Goal: Task Accomplishment & Management: Use online tool/utility

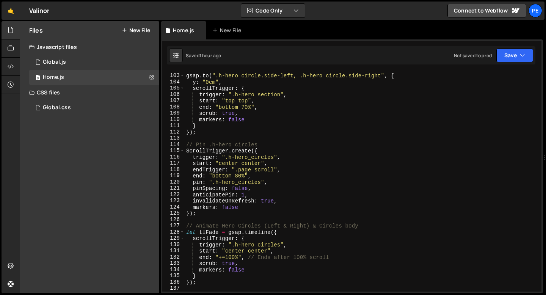
scroll to position [636, 0]
click at [212, 139] on div "// Animate both to Y: 0em gsap . to ( ".h-hero_circle.side-left, .h-hero_circle…" at bounding box center [360, 182] width 353 height 233
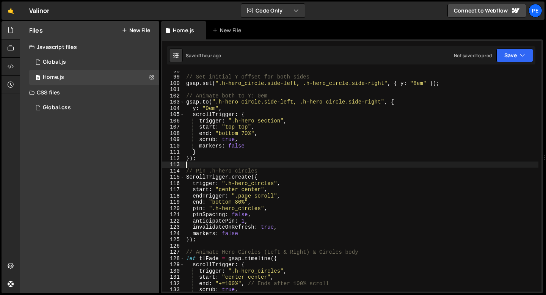
scroll to position [610, 0]
click at [236, 145] on div "// Set initial Y offset for both sides gsap . set ( ".h-hero_circle.side-left, …" at bounding box center [360, 183] width 353 height 233
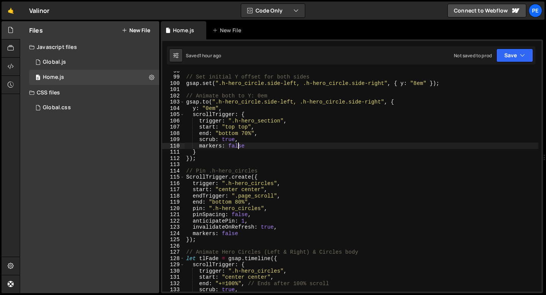
click at [236, 146] on div "// Set initial Y offset for both sides gsap . set ( ".h-hero_circle.side-left, …" at bounding box center [360, 183] width 353 height 233
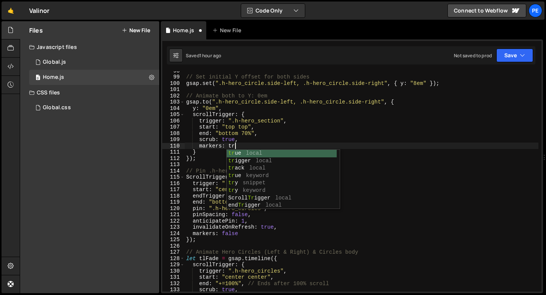
scroll to position [0, 3]
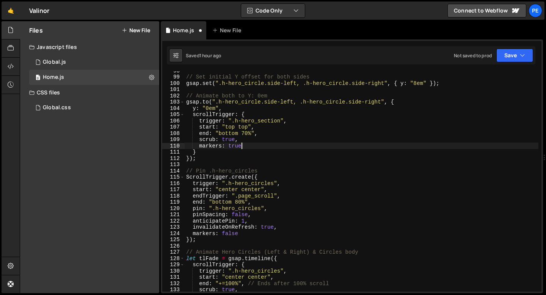
click at [245, 146] on div "// Set initial Y offset for both sides gsap . set ( ".h-hero_circle.side-left, …" at bounding box center [360, 183] width 353 height 233
type textarea "markers: true"
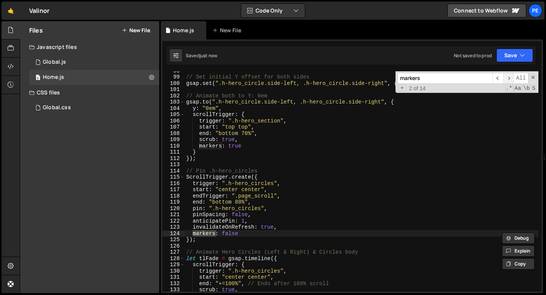
type input "markers"
click at [508, 78] on span "​" at bounding box center [508, 78] width 11 height 11
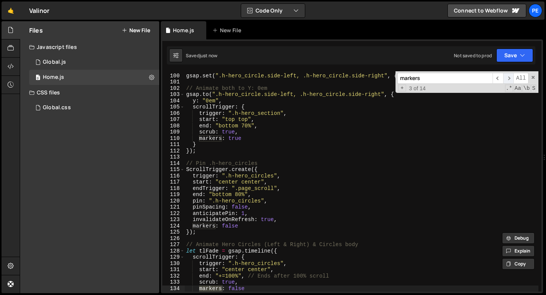
click at [508, 78] on span "​" at bounding box center [508, 78] width 11 height 11
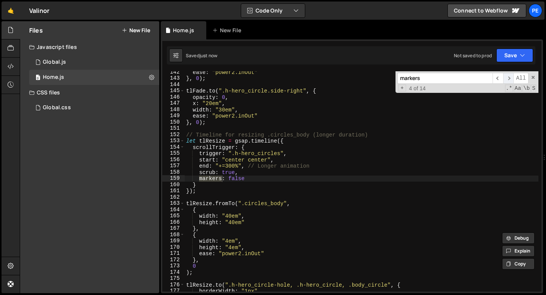
click at [508, 78] on span "​" at bounding box center [508, 78] width 11 height 11
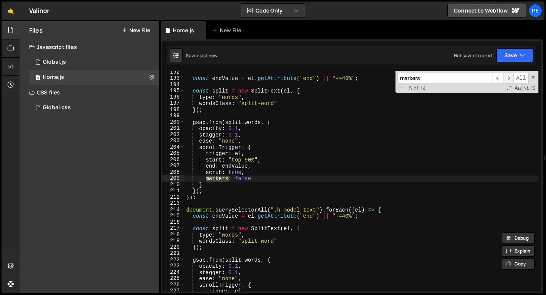
click at [508, 78] on span "​" at bounding box center [508, 78] width 11 height 11
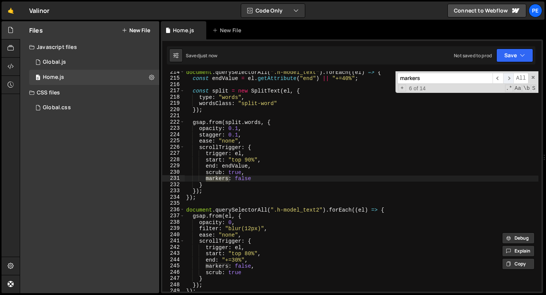
scroll to position [1334, 0]
click at [508, 78] on span "​" at bounding box center [508, 78] width 11 height 11
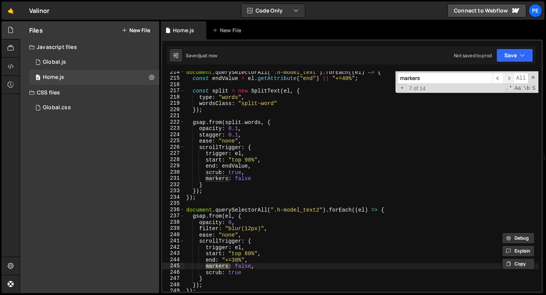
click at [508, 78] on span "​" at bounding box center [508, 78] width 11 height 11
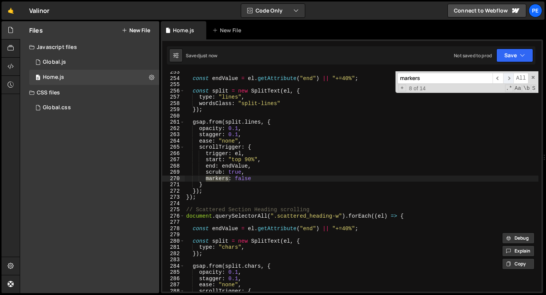
click at [508, 78] on span "​" at bounding box center [508, 78] width 11 height 11
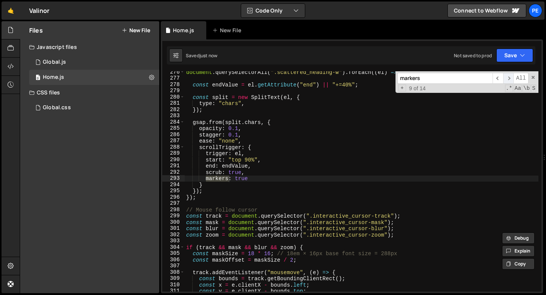
click at [508, 78] on span "​" at bounding box center [508, 78] width 11 height 11
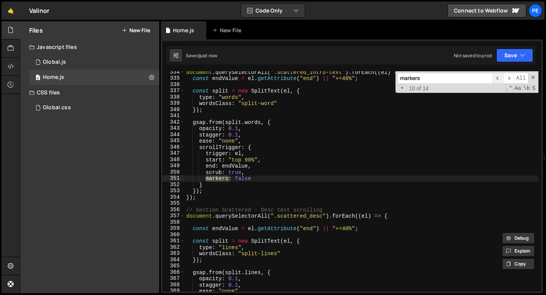
click at [500, 78] on span "​" at bounding box center [497, 78] width 11 height 11
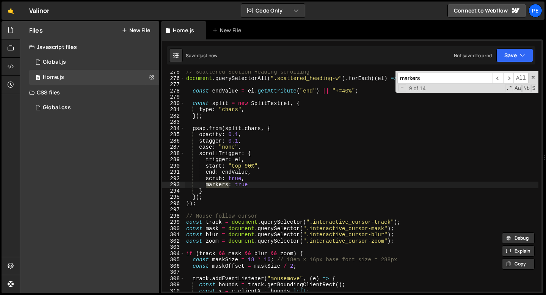
click at [244, 183] on div "// Scattered Section Heading scrolling document . querySelectorAll ( ".scattere…" at bounding box center [360, 185] width 353 height 233
click at [243, 183] on div "// Scattered Section Heading scrolling document . querySelectorAll ( ".scattere…" at bounding box center [360, 185] width 353 height 233
type textarea "markers: false"
click at [511, 78] on span "​" at bounding box center [508, 78] width 11 height 11
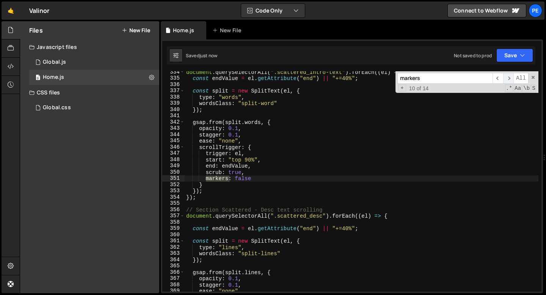
click at [511, 78] on span "​" at bounding box center [508, 78] width 11 height 11
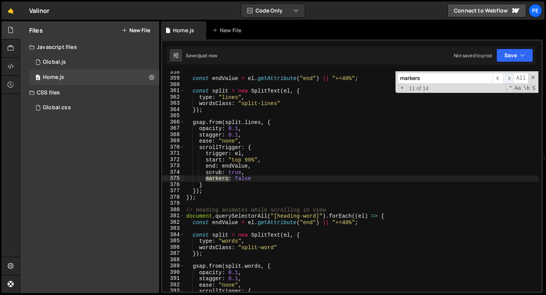
click at [510, 78] on span "​" at bounding box center [508, 78] width 11 height 11
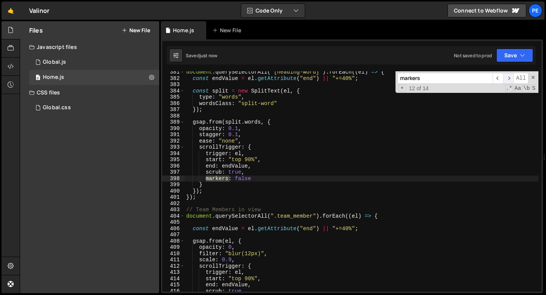
click at [510, 78] on span "​" at bounding box center [508, 78] width 11 height 11
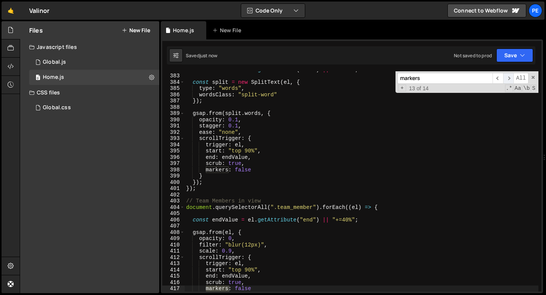
scroll to position [2386, 0]
click at [500, 79] on span "​" at bounding box center [497, 78] width 11 height 11
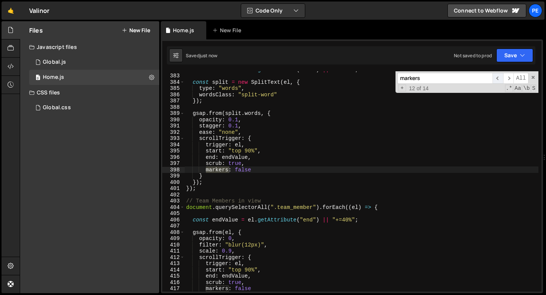
click at [500, 79] on span "​" at bounding box center [497, 78] width 11 height 11
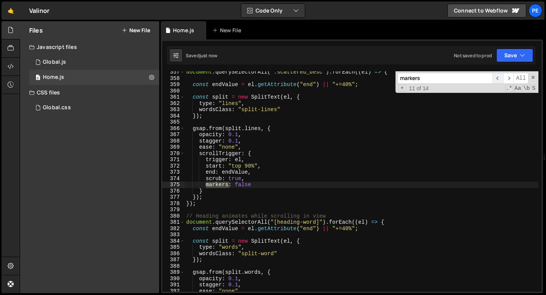
click at [500, 79] on span "​" at bounding box center [497, 78] width 11 height 11
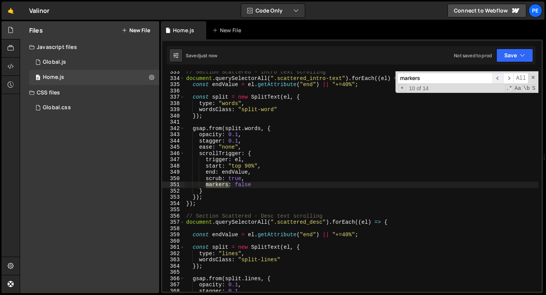
click at [500, 79] on span "​" at bounding box center [497, 78] width 11 height 11
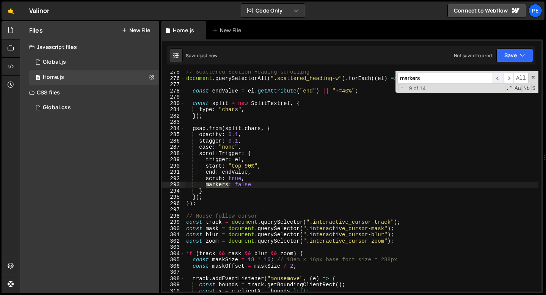
click at [500, 79] on span "​" at bounding box center [497, 78] width 11 height 11
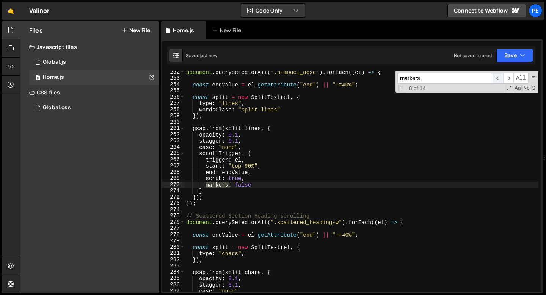
click at [500, 79] on span "​" at bounding box center [497, 78] width 11 height 11
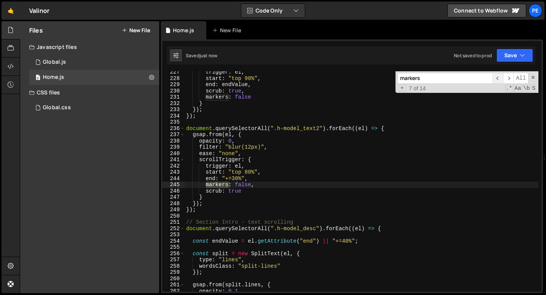
scroll to position [1415, 0]
click at [500, 79] on span "​" at bounding box center [497, 78] width 11 height 11
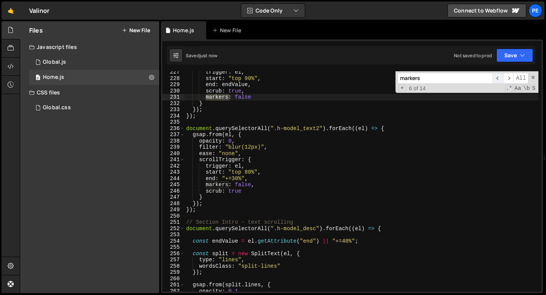
click at [500, 79] on span "​" at bounding box center [497, 78] width 11 height 11
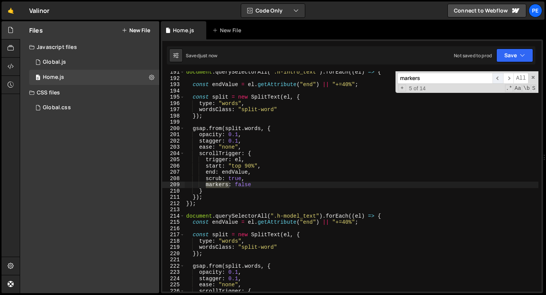
click at [500, 79] on span "​" at bounding box center [497, 78] width 11 height 11
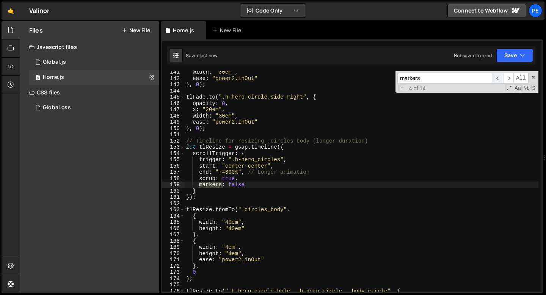
click at [500, 79] on span "​" at bounding box center [497, 78] width 11 height 11
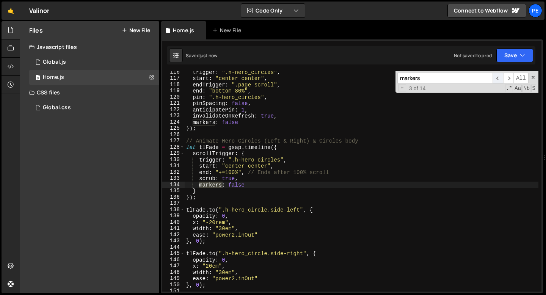
click at [500, 79] on span "​" at bounding box center [497, 78] width 11 height 11
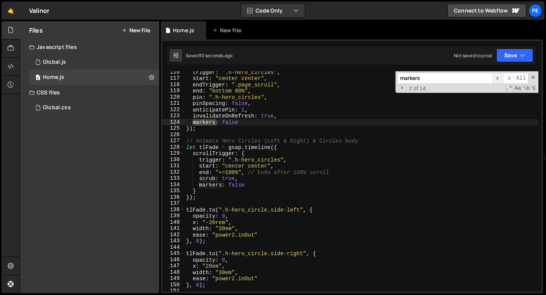
click at [498, 79] on span "​" at bounding box center [497, 78] width 11 height 11
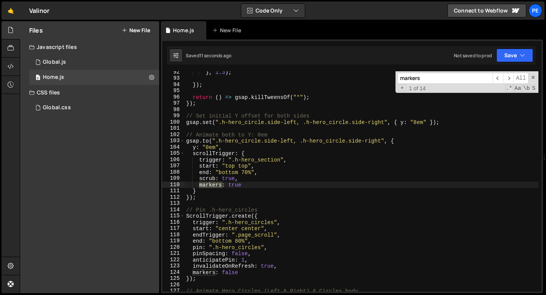
click at [325, 111] on div "} , 1.3 ) ; }) ; return ( ) => gsap . killTweensOf ( "*" ) ; }) ; // Set initia…" at bounding box center [360, 185] width 353 height 233
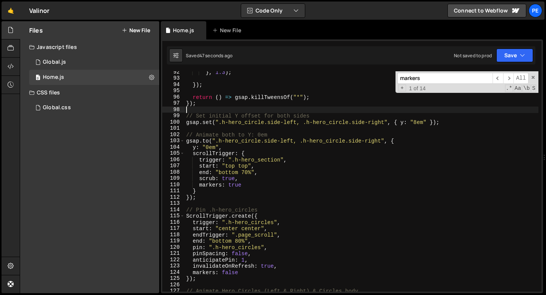
click at [244, 170] on div "} , 1.3 ) ; }) ; return ( ) => gsap . killTweensOf ( "*" ) ; }) ; // Set initia…" at bounding box center [360, 185] width 353 height 233
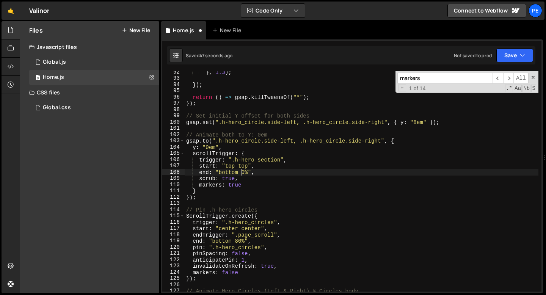
scroll to position [0, 4]
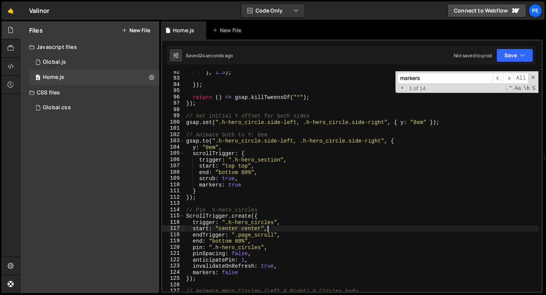
click at [267, 229] on div "} , 1.3 ) ; }) ; return ( ) => gsap . killTweensOf ( "*" ) ; }) ; // Set initia…" at bounding box center [360, 185] width 353 height 233
click at [234, 270] on div "} , 1.3 ) ; }) ; return ( ) => gsap . killTweensOf ( "*" ) ; }) ; // Set initia…" at bounding box center [360, 185] width 353 height 233
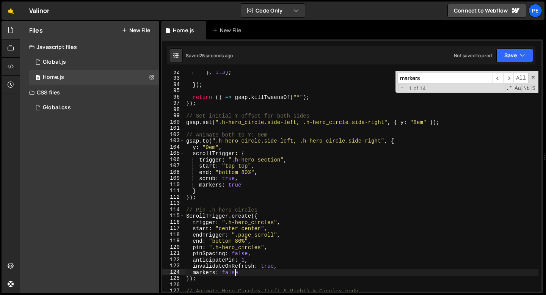
click at [233, 270] on div "} , 1.3 ) ; }) ; return ( ) => gsap . killTweensOf ( "*" ) ; }) ; // Set initia…" at bounding box center [360, 185] width 353 height 233
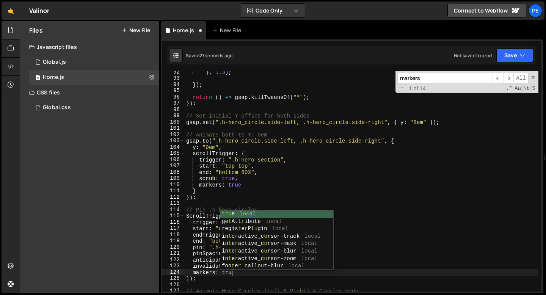
scroll to position [0, 3]
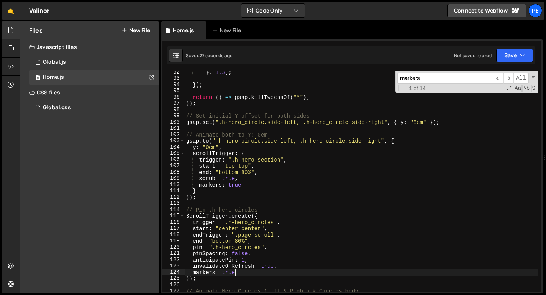
click at [246, 227] on div "} , 1.3 ) ; }) ; return ( ) => gsap . killTweensOf ( "*" ) ; }) ; // Set initia…" at bounding box center [360, 185] width 353 height 233
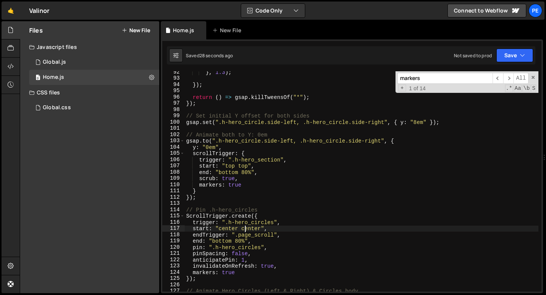
click at [246, 227] on div "} , 1.3 ) ; }) ; return ( ) => gsap . killTweensOf ( "*" ) ; }) ; // Set initia…" at bounding box center [360, 185] width 353 height 233
click at [230, 228] on div "} , 1.3 ) ; }) ; return ( ) => gsap . killTweensOf ( "*" ) ; }) ; // Set initia…" at bounding box center [360, 185] width 353 height 233
click at [249, 228] on div "} , 1.3 ) ; }) ; return ( ) => gsap . killTweensOf ( "*" ) ; }) ; // Set initia…" at bounding box center [360, 185] width 353 height 233
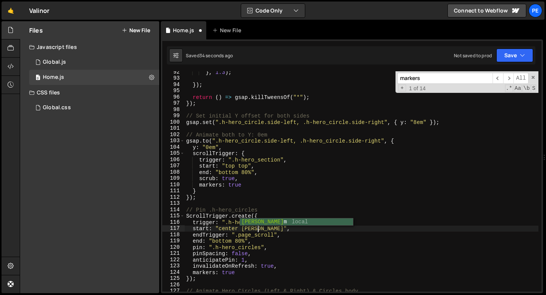
scroll to position [0, 5]
click at [253, 230] on div "} , 1.3 ) ; }) ; return ( ) => gsap . killTweensOf ( "*" ) ; }) ; // Set initia…" at bounding box center [360, 185] width 353 height 233
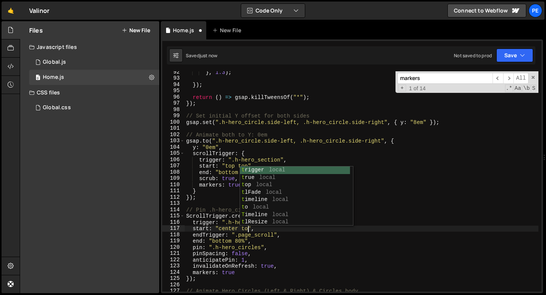
scroll to position [0, 4]
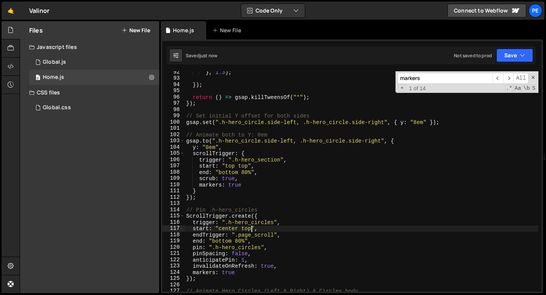
click at [246, 227] on div "} , 1.3 ) ; }) ; return ( ) => gsap . killTweensOf ( "*" ) ; }) ; // Set initia…" at bounding box center [360, 185] width 353 height 233
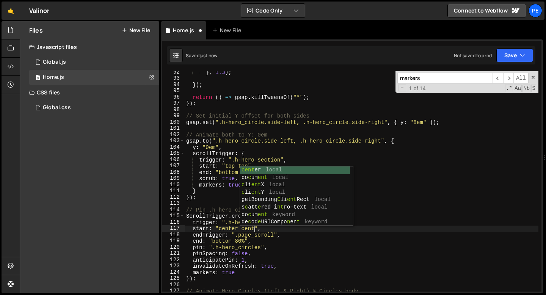
scroll to position [0, 5]
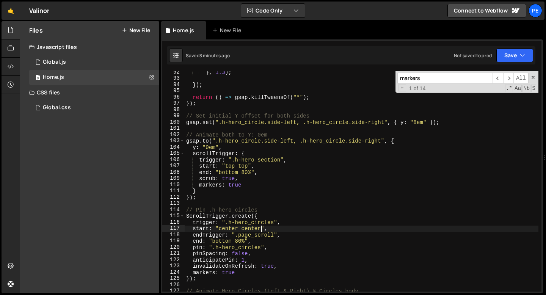
click at [427, 78] on input "markers" at bounding box center [444, 78] width 95 height 11
click at [427, 77] on input "markers" at bounding box center [444, 78] width 95 height 11
click at [235, 183] on div "} , 1.3 ) ; }) ; return ( ) => gsap . killTweensOf ( "*" ) ; }) ; // Set initia…" at bounding box center [360, 185] width 353 height 233
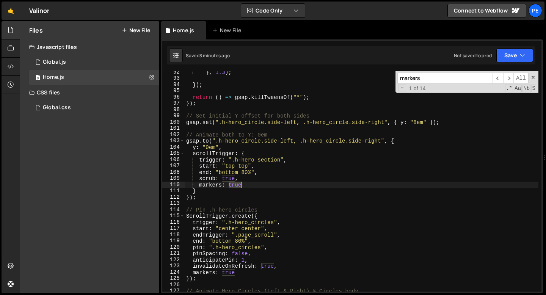
click at [235, 183] on div "} , 1.3 ) ; }) ; return ( ) => gsap . killTweensOf ( "*" ) ; }) ; // Set initia…" at bounding box center [360, 185] width 353 height 233
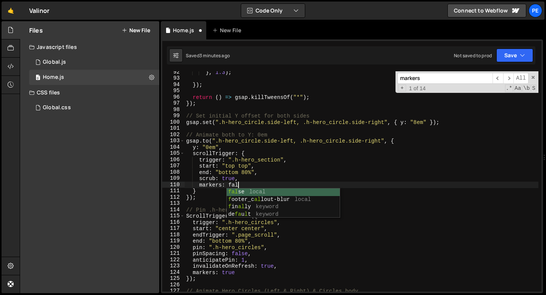
scroll to position [0, 3]
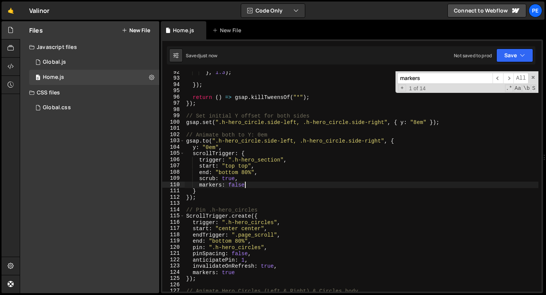
type textarea "markers: false"
click at [464, 78] on input "markers" at bounding box center [444, 78] width 95 height 11
click at [464, 79] on input "markers" at bounding box center [444, 78] width 95 height 11
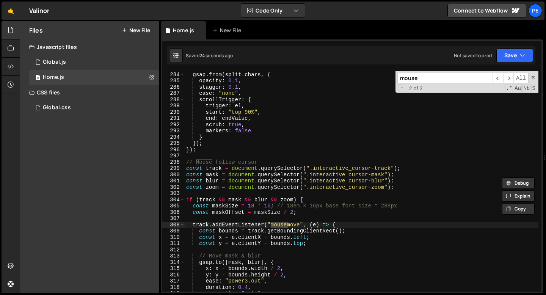
scroll to position [1795, 0]
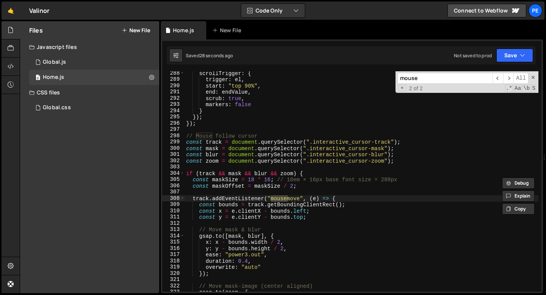
type input "mouse"
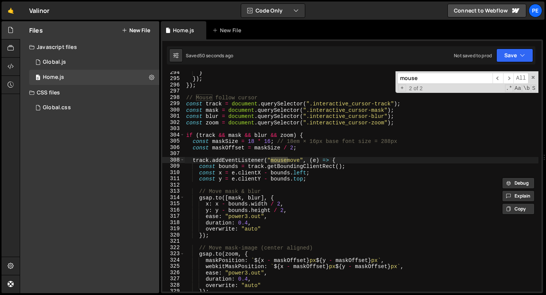
scroll to position [1802, 0]
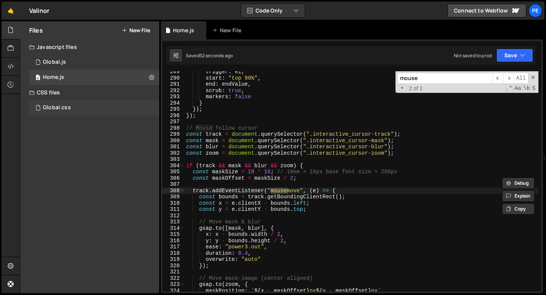
click at [67, 102] on div "Global.css 0" at bounding box center [94, 107] width 130 height 15
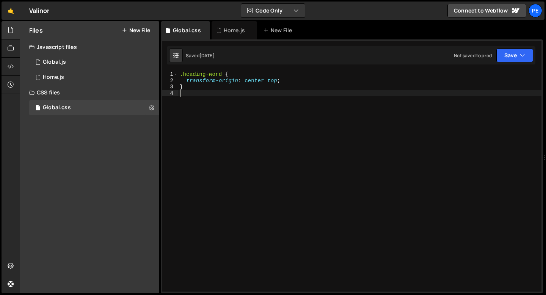
click at [190, 92] on div ".heading-word { transform-origin : center top ; }" at bounding box center [359, 187] width 363 height 233
drag, startPoint x: 194, startPoint y: 91, endPoint x: 168, endPoint y: 69, distance: 33.9
click at [168, 69] on div "1 Type cmd + s to save your Javascript file. הההההההההההההההההההההההההההההההההה…" at bounding box center [352, 165] width 382 height 253
type textarea ".heading-word { transform-origin: center top;"
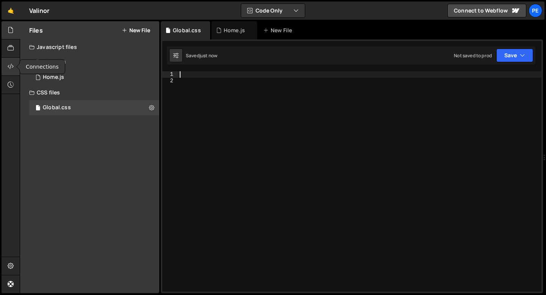
click at [12, 70] on icon at bounding box center [11, 66] width 6 height 8
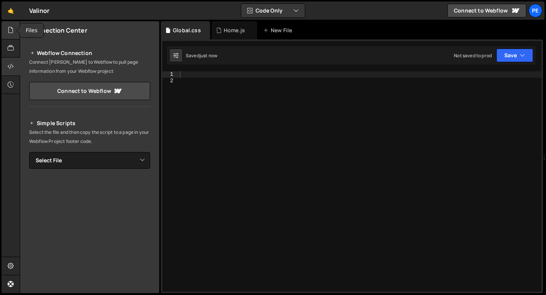
click at [13, 34] on div at bounding box center [11, 30] width 19 height 18
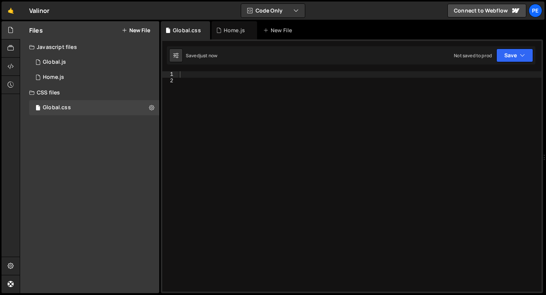
click at [130, 30] on button "New File" at bounding box center [136, 30] width 28 height 6
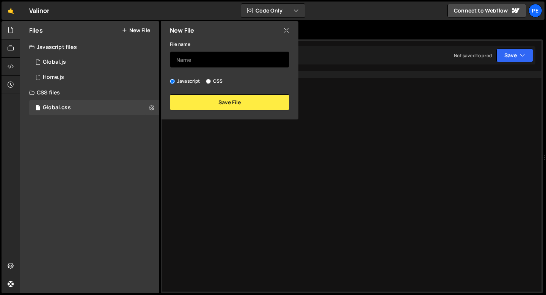
click at [183, 57] on input "text" at bounding box center [229, 59] width 119 height 17
type input "Home"
click at [209, 81] on input "CSS" at bounding box center [208, 81] width 5 height 5
radio input "true"
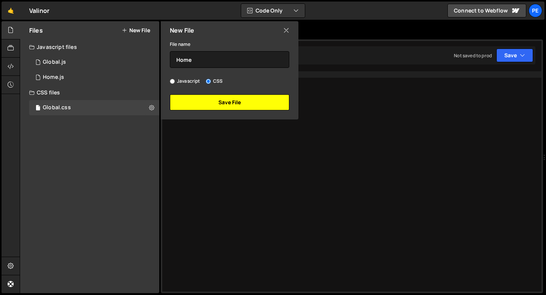
click at [212, 106] on button "Save File" at bounding box center [229, 102] width 119 height 16
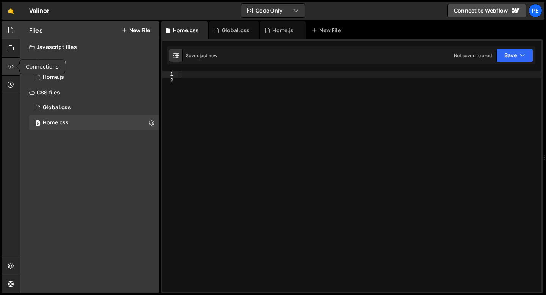
click at [3, 68] on div at bounding box center [11, 67] width 19 height 18
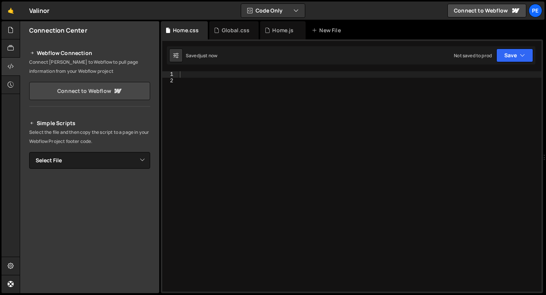
click at [103, 93] on link "Connect to Webflow" at bounding box center [89, 91] width 121 height 18
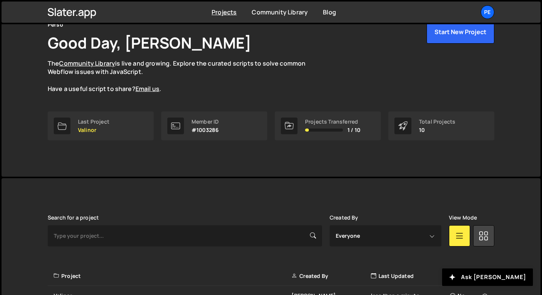
scroll to position [243, 0]
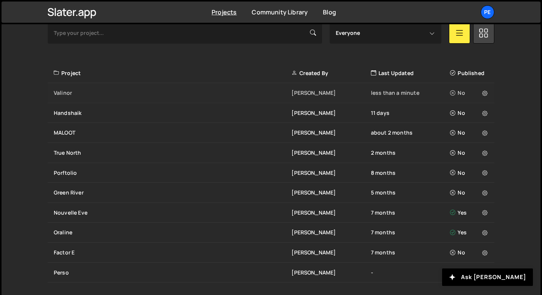
click at [76, 90] on div "Valinor" at bounding box center [173, 93] width 238 height 8
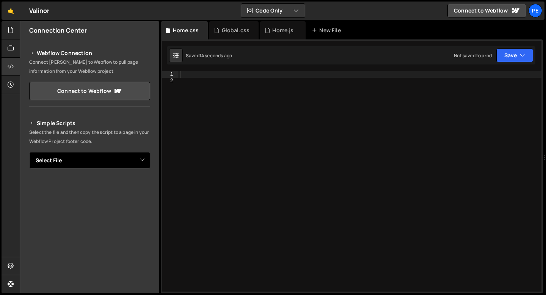
click at [94, 158] on select "Select File Global.js Home.js Global.css Home.css" at bounding box center [89, 160] width 121 height 17
select select "45813"
click at [29, 152] on select "Select File Global.js Home.js Global.css Home.css" at bounding box center [89, 160] width 121 height 17
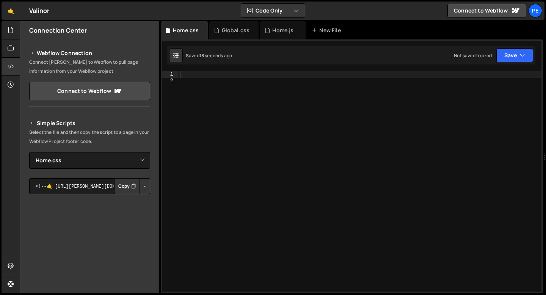
click at [121, 192] on button "Copy" at bounding box center [127, 186] width 26 height 16
click at [251, 29] on icon at bounding box center [252, 31] width 5 height 8
click at [224, 31] on div "Home.js" at bounding box center [232, 31] width 21 height 8
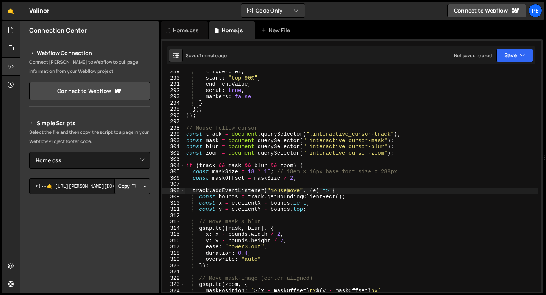
scroll to position [1802, 0]
type textarea "const track = document.querySelector(".interactive_cursor-track");"
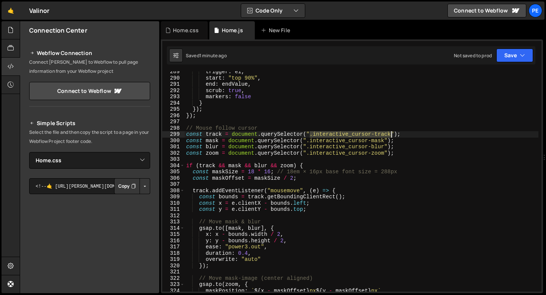
drag, startPoint x: 311, startPoint y: 135, endPoint x: 390, endPoint y: 135, distance: 79.2
click at [390, 135] on div "trigger : el , start : "top 90%" , end : endValue , scrub : true , markers : fa…" at bounding box center [360, 185] width 353 height 233
click at [192, 33] on div "Home.css" at bounding box center [186, 31] width 26 height 8
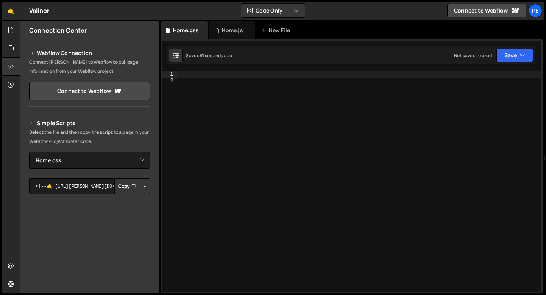
click at [209, 61] on div "Saved 51 seconds ago" at bounding box center [200, 55] width 63 height 14
click at [206, 72] on div at bounding box center [359, 187] width 363 height 233
paste textarea ".interactive_cursor-track"
type textarea ".interactive_cursor-track ."
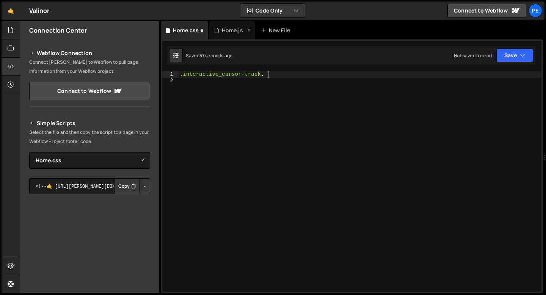
click at [226, 35] on div "Home.js" at bounding box center [231, 30] width 45 height 18
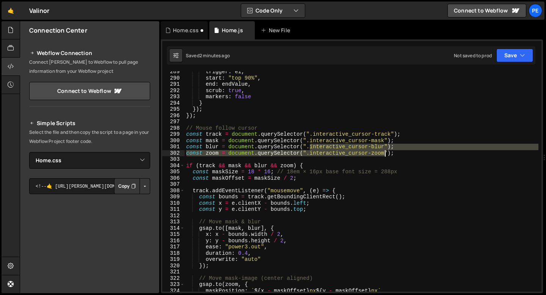
drag, startPoint x: 310, startPoint y: 146, endPoint x: 384, endPoint y: 152, distance: 74.5
click at [384, 152] on div "trigger : el , start : "top 90%" , end : endValue , scrub : true , markers : fa…" at bounding box center [360, 185] width 353 height 233
type textarea "const blur = document.querySelector(".interactive_cursor-blur"); const zoom = d…"
click at [183, 34] on div "Home.css" at bounding box center [186, 31] width 26 height 8
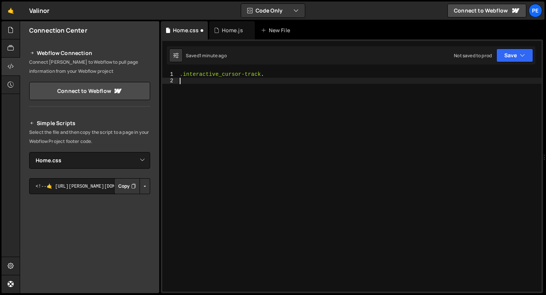
click at [208, 97] on div ".interactive_cursor-track ." at bounding box center [359, 187] width 363 height 233
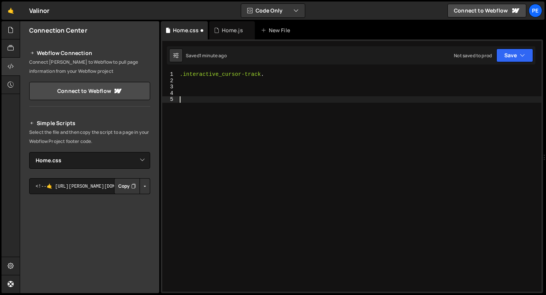
paste textarea "const zoom = document.querySelector(".interactive_cursor-zoom"
drag, startPoint x: 254, startPoint y: 100, endPoint x: 180, endPoint y: 100, distance: 74.3
click at [180, 100] on div ".interactive_cursor-track . interactive_cursor-blur " ); const zoom = document …" at bounding box center [359, 187] width 363 height 233
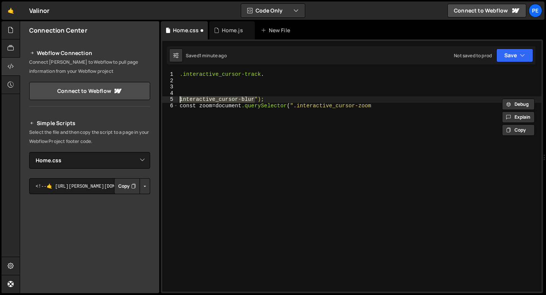
click at [279, 71] on div "const blur = document.querySelector(".interactive_cursor-blur"); const zoom = d…" at bounding box center [352, 165] width 382 height 253
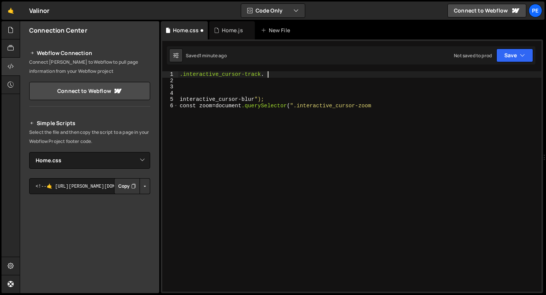
click at [275, 74] on div ".interactive_cursor-track . interactive_cursor-blur " ); const zoom = document …" at bounding box center [359, 187] width 363 height 233
paste textarea "interactive_cursor-blur"
type textarea ".interactive_cursor-track .interactive_cursor-blur {"
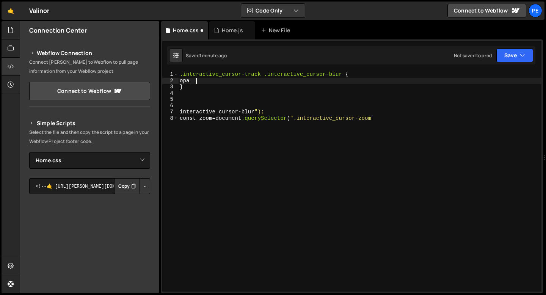
scroll to position [0, 0]
type textarea "o"
type textarea "s"
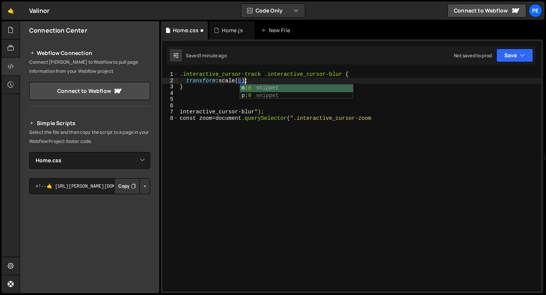
scroll to position [0, 4]
click at [342, 73] on div ".interactive_cursor-track .interactive_cursor-blur { transform : scale( 0 ) ; }…" at bounding box center [359, 187] width 363 height 233
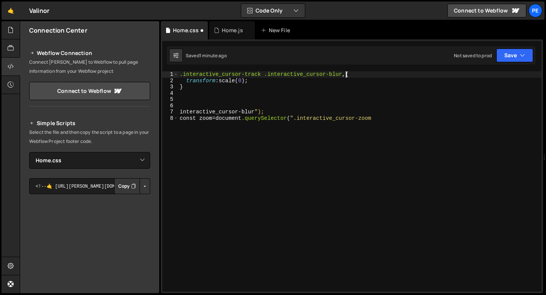
scroll to position [0, 0]
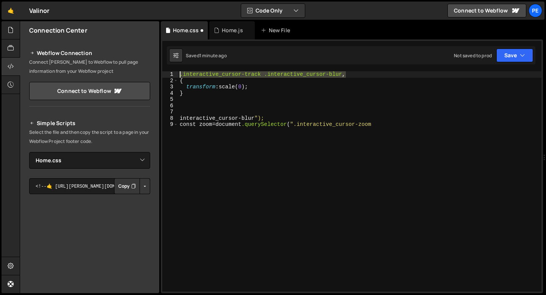
drag, startPoint x: 344, startPoint y: 74, endPoint x: 172, endPoint y: 75, distance: 172.0
click at [172, 76] on div "{ 1 2 3 4 5 6 7 8 9 .interactive_cursor-track .interactive_cursor-blur , { tran…" at bounding box center [351, 181] width 379 height 220
click at [179, 79] on div ".interactive_cursor-track .interactive_cursor-blur , { transform : scale( 0 ) ;…" at bounding box center [359, 187] width 363 height 233
paste textarea ".interactive_cursor-track .interactive_cursor-blur,"
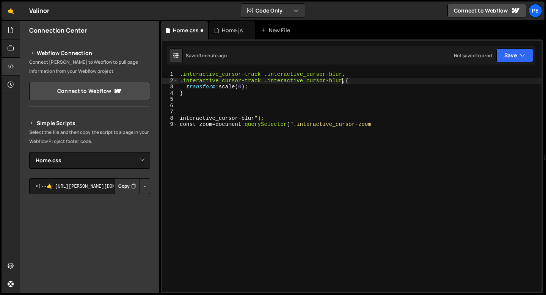
click at [342, 80] on div ".interactive_cursor-track .interactive_cursor-blur , .interactive_cursor-track …" at bounding box center [359, 187] width 363 height 233
type textarea ".interactive_cursor-track .interactive_cursor-zoom{"
click at [233, 98] on div ".interactive_cursor-track .interactive_cursor-blur , .interactive_cursor-track …" at bounding box center [359, 187] width 363 height 233
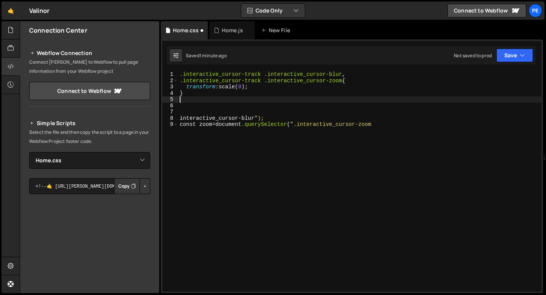
scroll to position [0, 0]
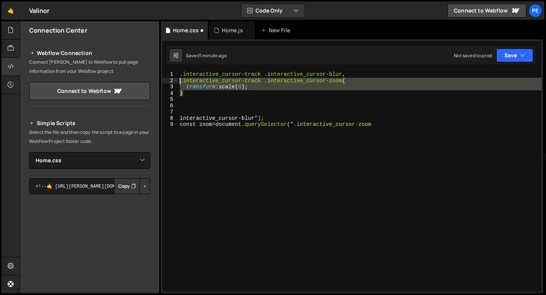
drag, startPoint x: 188, startPoint y: 94, endPoint x: 175, endPoint y: 77, distance: 21.7
click at [175, 77] on div "1 2 3 4 5 6 7 8 9 .interactive_cursor-track .interactive_cursor-blur , .interac…" at bounding box center [351, 181] width 379 height 220
type textarea ".interactive_cursor-track .interactive_cursor-blur, .interactive_cursor-track .…"
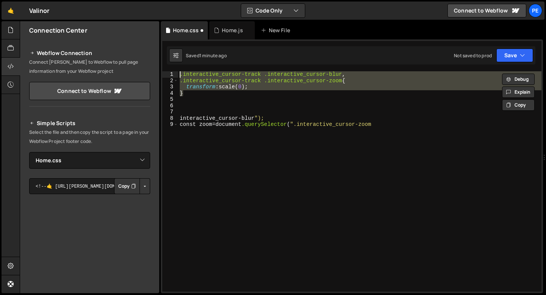
click at [198, 111] on div ".interactive_cursor-track .interactive_cursor-blur , .interactive_cursor-track …" at bounding box center [359, 187] width 363 height 233
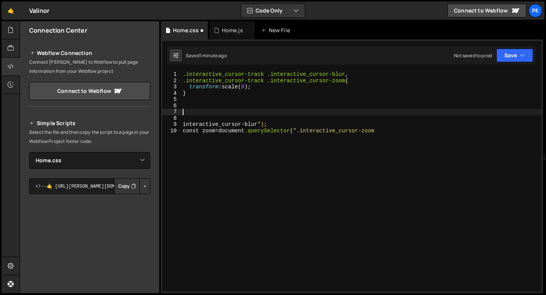
paste textarea "}"
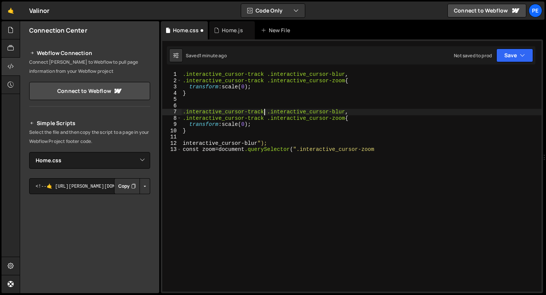
click at [263, 111] on div ".interactive_cursor-track .interactive_cursor-blur , .interactive_cursor-track …" at bounding box center [361, 187] width 360 height 233
click at [266, 113] on div ".interactive_cursor-track .interactive_cursor-blur , .interactive_cursor-track …" at bounding box center [361, 187] width 360 height 233
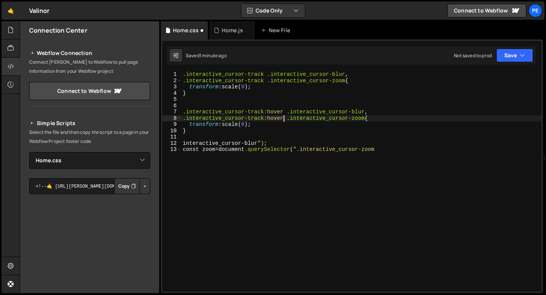
drag, startPoint x: 181, startPoint y: 141, endPoint x: 316, endPoint y: 148, distance: 135.0
click at [316, 148] on div ".interactive_cursor-track:hover .interactive_cursor-zoom{ 1 2 3 4 5 6 7 8 9 10 …" at bounding box center [351, 181] width 379 height 220
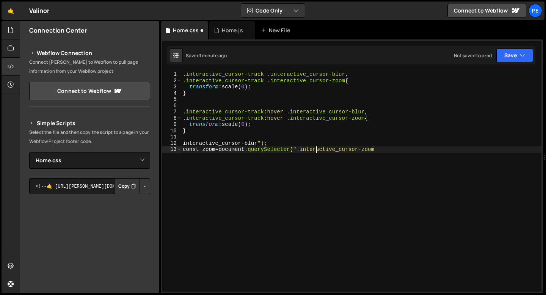
click at [316, 148] on div ".interactive_cursor-track .interactive_cursor-blur , .interactive_cursor-track …" at bounding box center [361, 187] width 360 height 233
type textarea "const zoom = document.querySelector(".interactive_cursor-zoom"
click at [316, 148] on div ".interactive_cursor-track .interactive_cursor-blur , .interactive_cursor-track …" at bounding box center [361, 187] width 360 height 233
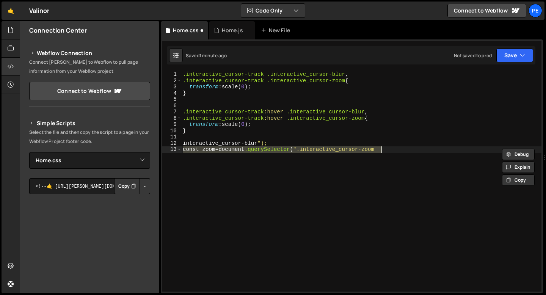
scroll to position [0, 0]
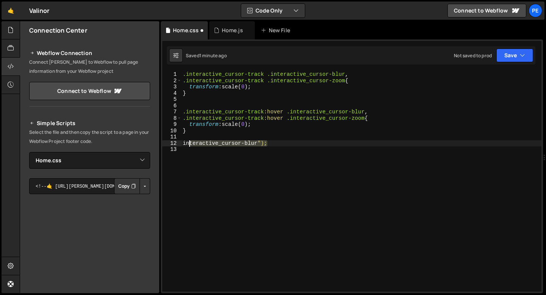
drag, startPoint x: 268, startPoint y: 142, endPoint x: 175, endPoint y: 142, distance: 92.4
click at [176, 142] on div "1 2 3 4 5 6 7 8 9 10 11 12 13 .interactive_cursor-track .interactive_cursor-blu…" at bounding box center [351, 181] width 379 height 220
type textarea "interactive_cursor-blur");"
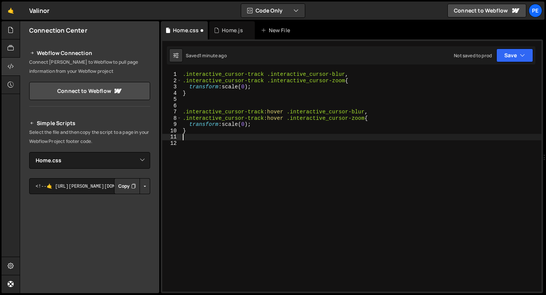
click at [248, 124] on div ".interactive_cursor-track .interactive_cursor-blur , .interactive_cursor-track …" at bounding box center [361, 187] width 360 height 233
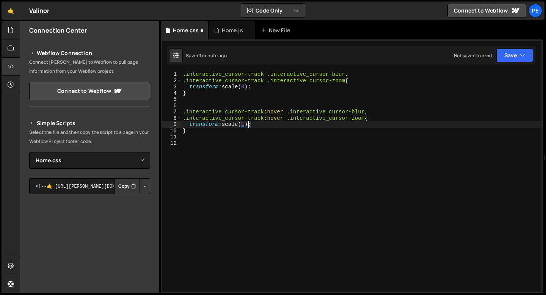
scroll to position [0, 4]
type textarea "}"
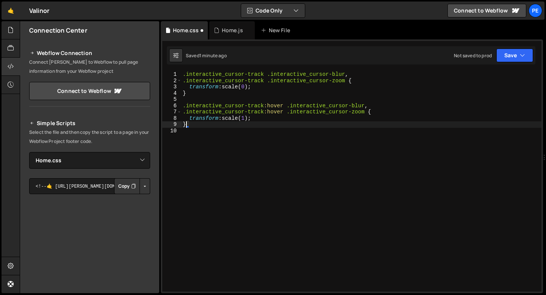
scroll to position [0, 0]
click at [253, 141] on div ".interactive_cursor-track .interactive_cursor-blur , .interactive_cursor-track …" at bounding box center [361, 187] width 360 height 233
click at [510, 62] on div "Saved just now Not saved to prod Upgrade to Edit Save Save to Staging S Saved j…" at bounding box center [351, 55] width 368 height 18
click at [343, 73] on div ".interactive_cursor-track .interactive_cursor-blur , .interactive_cursor-track …" at bounding box center [361, 187] width 360 height 233
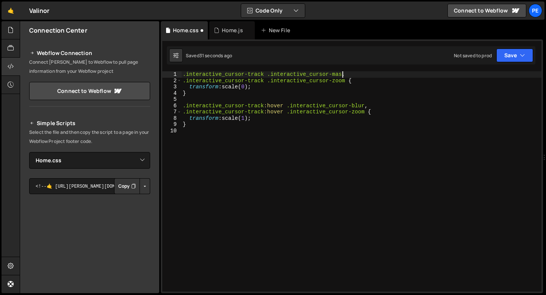
scroll to position [0, 11]
click at [357, 107] on div ".interactive_cursor-track .interactive_cursor-mask , .interactive_cursor-track …" at bounding box center [361, 187] width 360 height 233
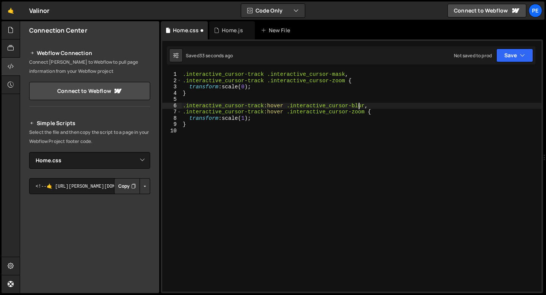
click at [357, 107] on div ".interactive_cursor-track .interactive_cursor-mask , .interactive_cursor-track …" at bounding box center [361, 187] width 360 height 233
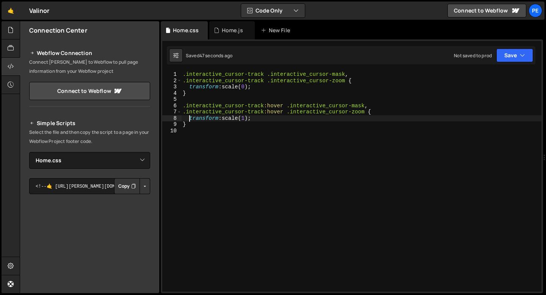
click at [188, 120] on div ".interactive_cursor-track .interactive_cursor-mask , .interactive_cursor-track …" at bounding box center [361, 187] width 360 height 233
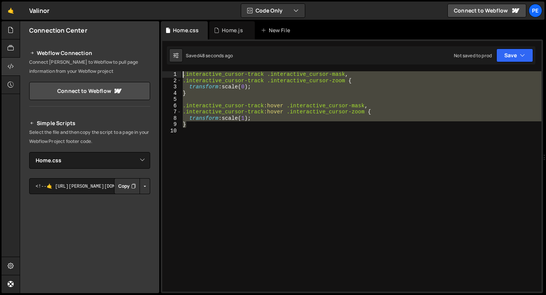
drag, startPoint x: 188, startPoint y: 123, endPoint x: 178, endPoint y: 73, distance: 51.3
click at [178, 73] on div "transform: scale(1); 1 2 3 4 5 6 7 8 9 10 .interactive_cursor-track .interactiv…" at bounding box center [351, 181] width 379 height 220
type textarea ".interactive_cursor-track .interactive_cursor-mask, .interactive_cursor-track .…"
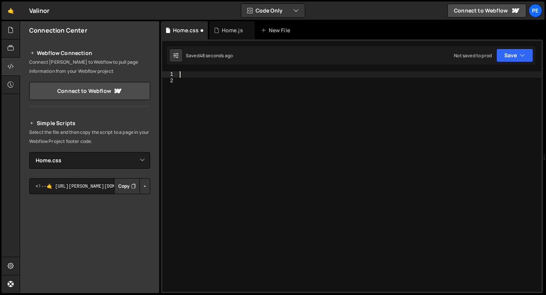
scroll to position [0, 0]
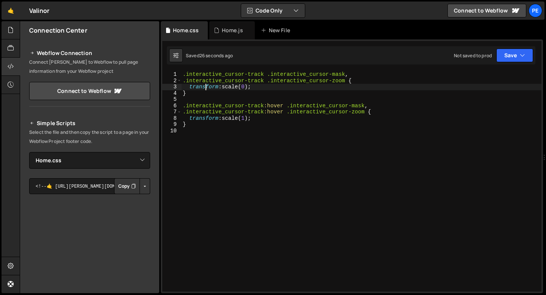
click at [205, 87] on div ".interactive_cursor-track .interactive_cursor-mask , .interactive_cursor-track …" at bounding box center [361, 187] width 360 height 233
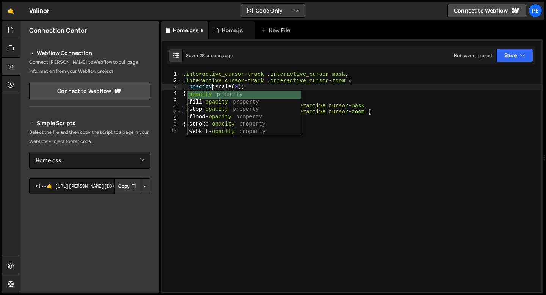
scroll to position [0, 2]
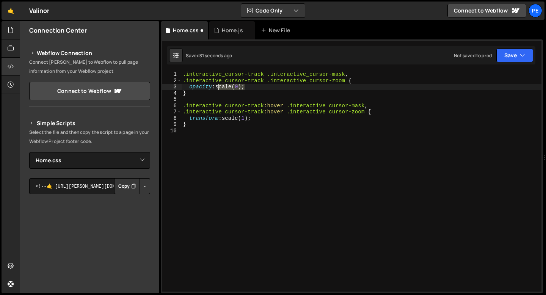
drag, startPoint x: 245, startPoint y: 86, endPoint x: 219, endPoint y: 88, distance: 26.2
click at [219, 88] on div ".interactive_cursor-track .interactive_cursor-mask , .interactive_cursor-track …" at bounding box center [361, 187] width 360 height 233
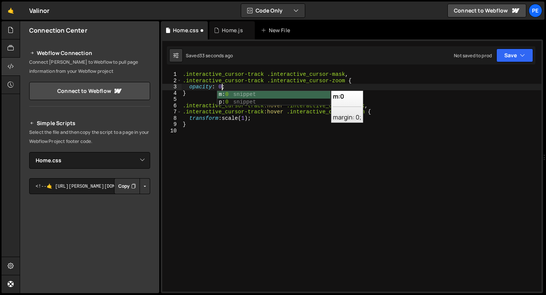
click at [256, 119] on div ".interactive_cursor-track .interactive_cursor-mask , .interactive_cursor-track …" at bounding box center [361, 187] width 360 height 233
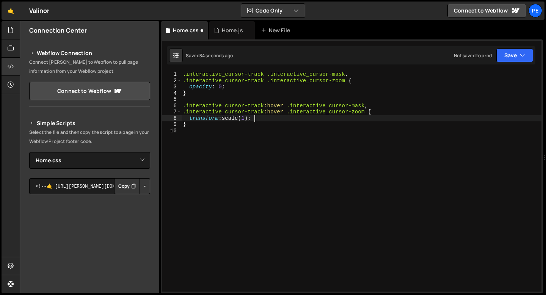
click at [231, 86] on div ".interactive_cursor-track .interactive_cursor-mask , .interactive_cursor-track …" at bounding box center [361, 187] width 360 height 233
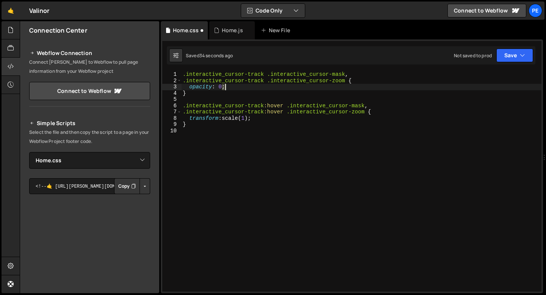
click at [231, 86] on div ".interactive_cursor-track .interactive_cursor-mask , .interactive_cursor-track …" at bounding box center [361, 187] width 360 height 233
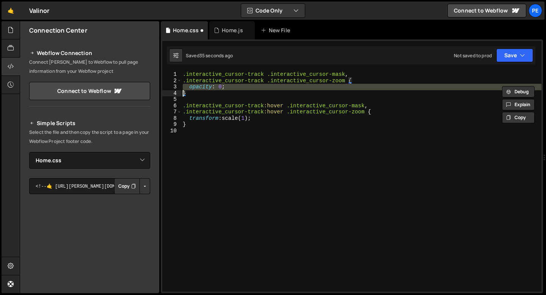
click at [258, 120] on div ".interactive_cursor-track .interactive_cursor-mask , .interactive_cursor-track …" at bounding box center [361, 187] width 360 height 233
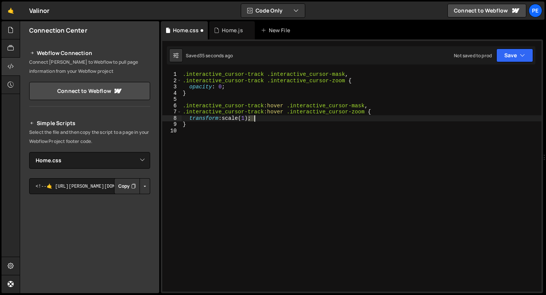
click at [258, 120] on div ".interactive_cursor-track .interactive_cursor-mask , .interactive_cursor-track …" at bounding box center [361, 187] width 360 height 233
paste textarea
click at [222, 116] on div ".interactive_cursor-track .interactive_cursor-mask , .interactive_cursor-track …" at bounding box center [361, 187] width 360 height 233
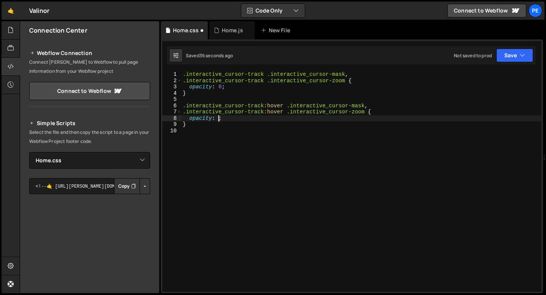
scroll to position [0, 2]
click at [232, 88] on div ".interactive_cursor-track .interactive_cursor-mask , .interactive_cursor-track …" at bounding box center [361, 187] width 360 height 233
type textarea "opacity: 0;"
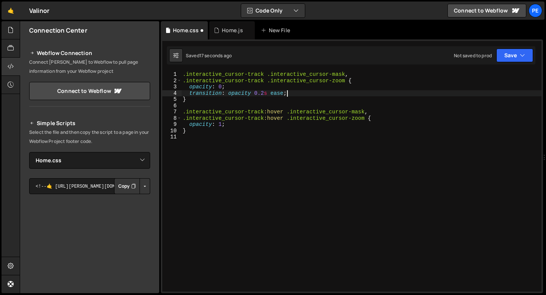
scroll to position [0, 7]
click at [199, 133] on div ".interactive_cursor-track .interactive_cursor-mask , .interactive_cursor-track …" at bounding box center [361, 187] width 360 height 233
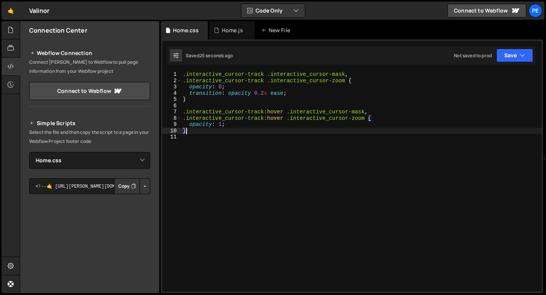
scroll to position [0, 0]
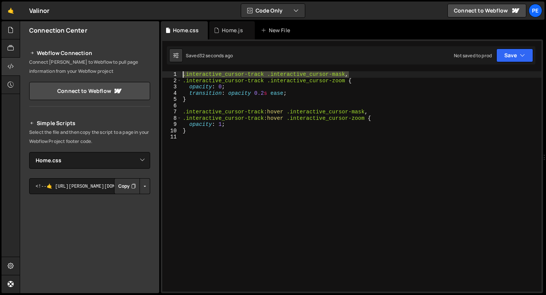
drag, startPoint x: 348, startPoint y: 74, endPoint x: 181, endPoint y: 77, distance: 166.7
click at [181, 77] on div "} 1 2 3 4 5 6 7 8 9 10 11 .interactive_cursor-track .interactive_cursor-mask , …" at bounding box center [351, 181] width 379 height 220
click at [203, 102] on div ".interactive_cursor-track .interactive_cursor-mask , .interactive_cursor-track …" at bounding box center [361, 187] width 360 height 233
type textarea "}"
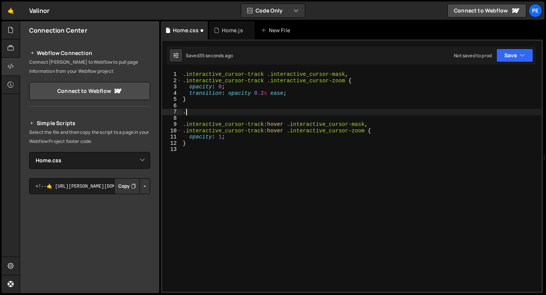
paste textarea ".interactive_cursor-track .interactive_cursor-mask,"
click at [185, 112] on div ".interactive_cursor-track .interactive_cursor-mask , .interactive_cursor-track …" at bounding box center [361, 187] width 360 height 233
click at [345, 113] on div ".interactive_cursor-track .interactive_cursor-mask , .interactive_cursor-track …" at bounding box center [361, 187] width 360 height 233
type textarea ".interactive_cursor-track .interactive_cursor-blur {"
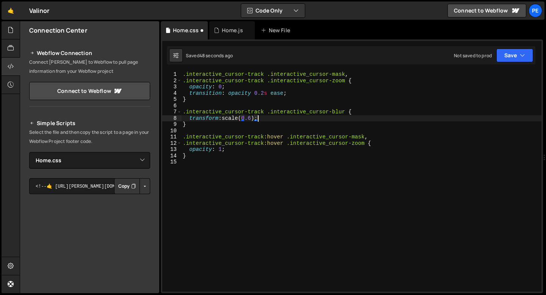
scroll to position [0, 0]
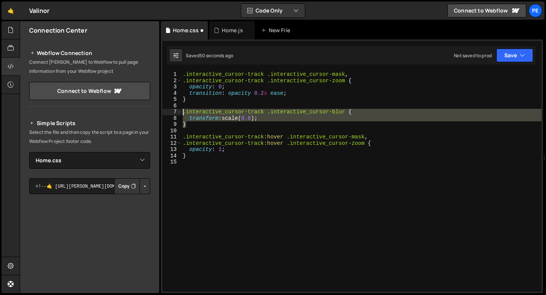
drag, startPoint x: 186, startPoint y: 123, endPoint x: 184, endPoint y: 115, distance: 9.0
click at [184, 115] on div ".interactive_cursor-track .interactive_cursor-mask , .interactive_cursor-track …" at bounding box center [361, 187] width 360 height 233
type textarea ".interactive_cursor-track .interactive_cursor-blur { transform: scale(0.6);"
click at [193, 128] on div ".interactive_cursor-track .interactive_cursor-mask , .interactive_cursor-track …" at bounding box center [361, 187] width 360 height 233
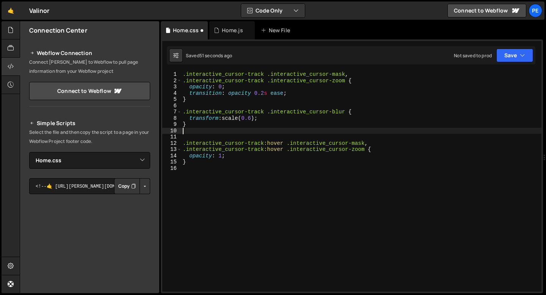
paste textarea "}"
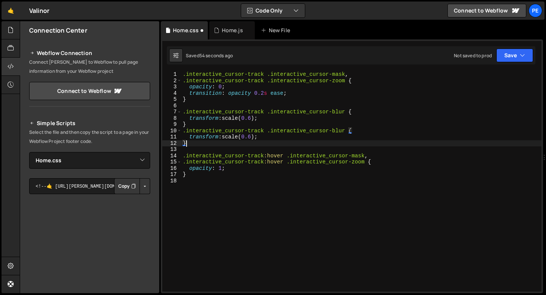
click at [256, 138] on div ".interactive_cursor-track .interactive_cursor-mask , .interactive_cursor-track …" at bounding box center [361, 187] width 360 height 233
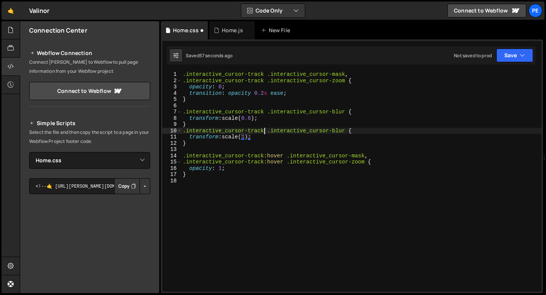
click at [264, 130] on div ".interactive_cursor-track .interactive_cursor-mask , .interactive_cursor-track …" at bounding box center [361, 187] width 360 height 233
type textarea ".interactive_cursor-track:hover .interactive_cursor-blur {"
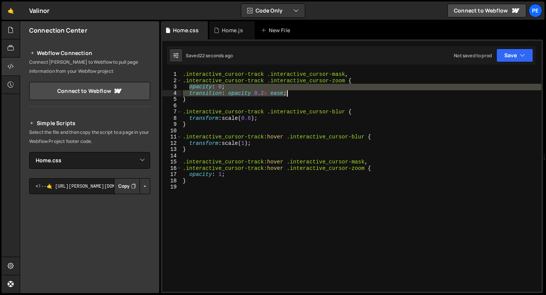
drag, startPoint x: 189, startPoint y: 87, endPoint x: 296, endPoint y: 93, distance: 107.8
click at [296, 93] on div ".interactive_cursor-track .interactive_cursor-mask , .interactive_cursor-track …" at bounding box center [361, 187] width 360 height 233
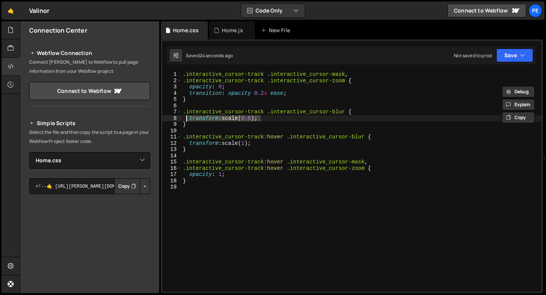
drag, startPoint x: 264, startPoint y: 119, endPoint x: 183, endPoint y: 119, distance: 81.4
click at [183, 119] on div ".interactive_cursor-track .interactive_cursor-mask , .interactive_cursor-track …" at bounding box center [361, 187] width 360 height 233
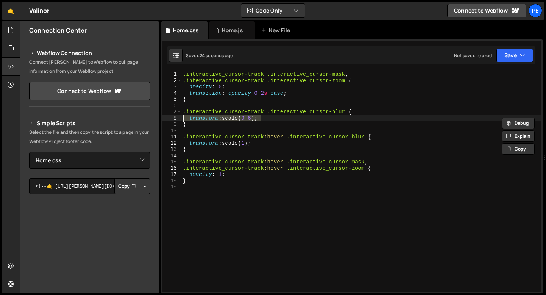
paste textarea "ition: opacity 0.2s ease"
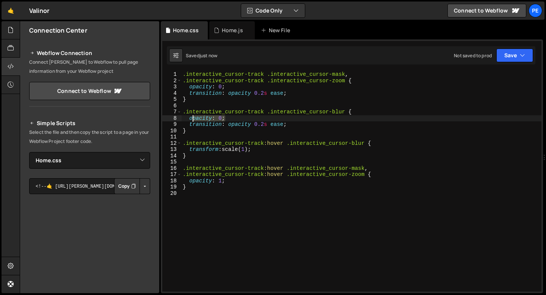
drag, startPoint x: 231, startPoint y: 119, endPoint x: 182, endPoint y: 119, distance: 49.2
click at [183, 120] on div ".interactive_cursor-track .interactive_cursor-mask , .interactive_cursor-track …" at bounding box center [361, 187] width 360 height 233
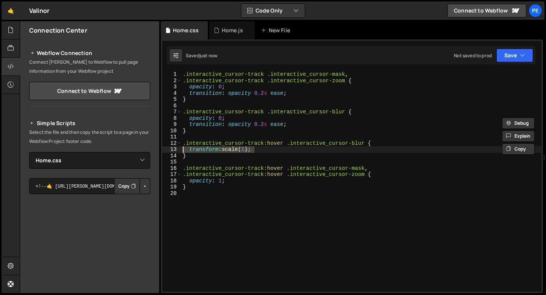
drag, startPoint x: 258, startPoint y: 152, endPoint x: 176, endPoint y: 152, distance: 82.2
click at [176, 152] on div "opacity: 0; 1 2 3 4 5 6 7 8 9 10 11 12 13 14 15 16 17 18 19 20 .interactive_cur…" at bounding box center [351, 181] width 379 height 220
paste textarea "opacity: 0"
click at [223, 150] on div ".interactive_cursor-track .interactive_cursor-mask , .interactive_cursor-track …" at bounding box center [361, 187] width 360 height 233
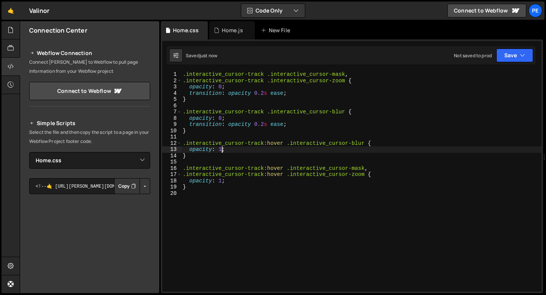
click at [222, 115] on div ".interactive_cursor-track .interactive_cursor-mask , .interactive_cursor-track …" at bounding box center [361, 187] width 360 height 233
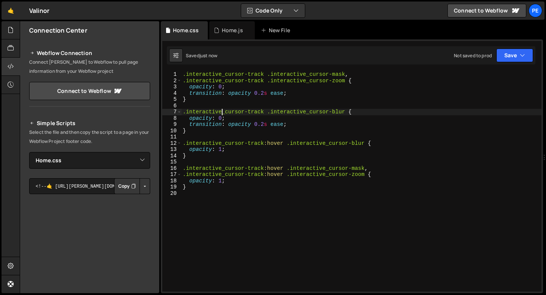
click at [222, 118] on div ".interactive_cursor-track .interactive_cursor-mask , .interactive_cursor-track …" at bounding box center [361, 187] width 360 height 233
type textarea "opacity: 0.5;"
click at [228, 37] on div "Home.js" at bounding box center [231, 30] width 45 height 18
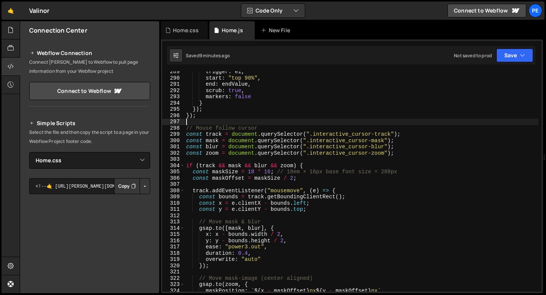
click at [344, 120] on div "trigger : el , start : "top 90%" , end : endValue , scrub : true , markers : fa…" at bounding box center [360, 185] width 353 height 233
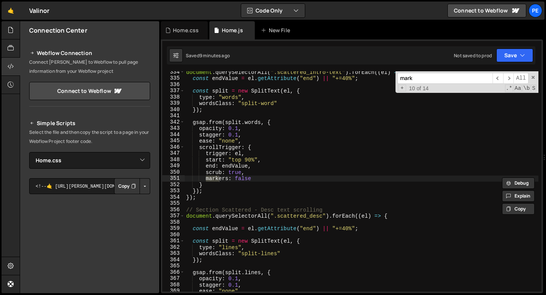
scroll to position [2084, 0]
type input "markers"
click at [496, 80] on span "​" at bounding box center [497, 78] width 11 height 11
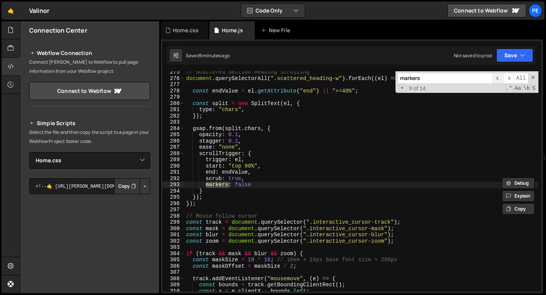
click at [496, 80] on span "​" at bounding box center [497, 78] width 11 height 11
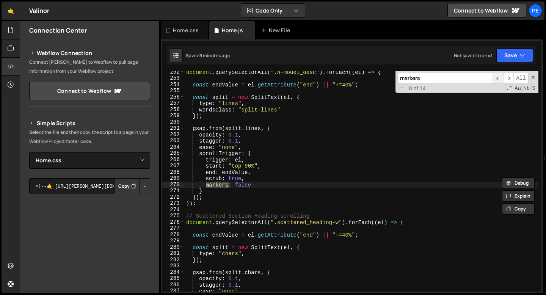
click at [496, 80] on span "​" at bounding box center [497, 78] width 11 height 11
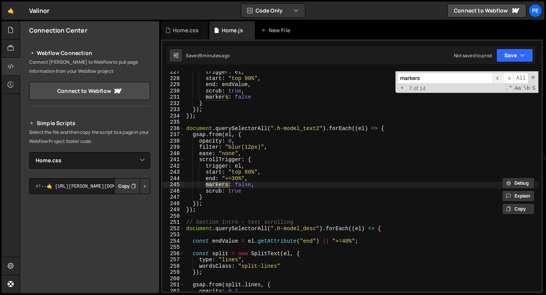
click at [496, 80] on span "​" at bounding box center [497, 78] width 11 height 11
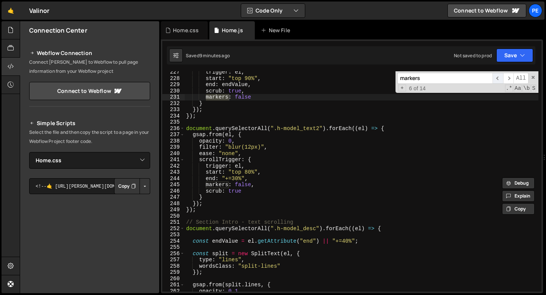
click at [496, 80] on span "​" at bounding box center [497, 78] width 11 height 11
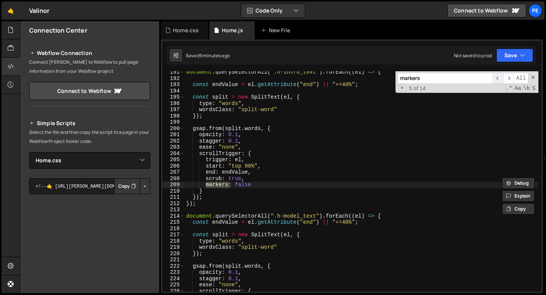
click at [496, 80] on span "​" at bounding box center [497, 78] width 11 height 11
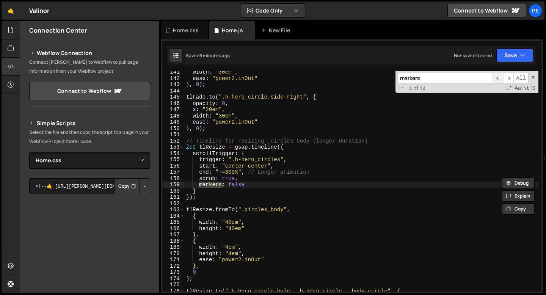
click at [497, 80] on span "​" at bounding box center [497, 78] width 11 height 11
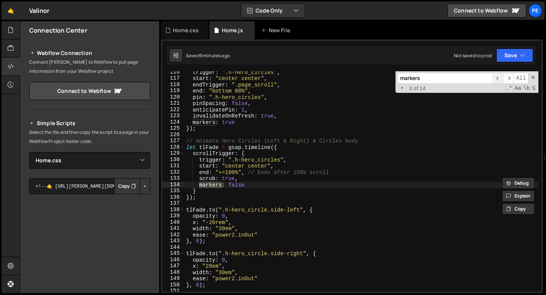
click at [497, 80] on span "​" at bounding box center [497, 78] width 11 height 11
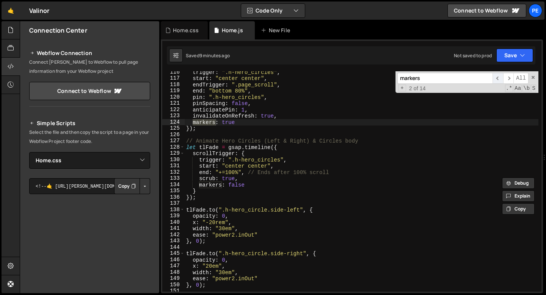
click at [497, 80] on span "​" at bounding box center [497, 78] width 11 height 11
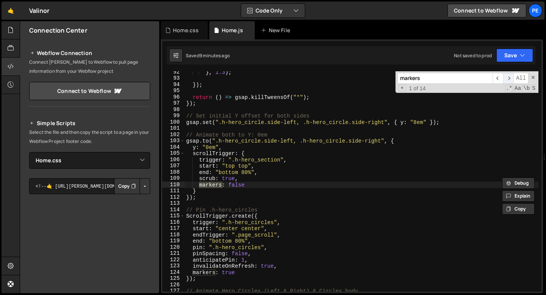
click at [510, 83] on span "​" at bounding box center [508, 78] width 11 height 11
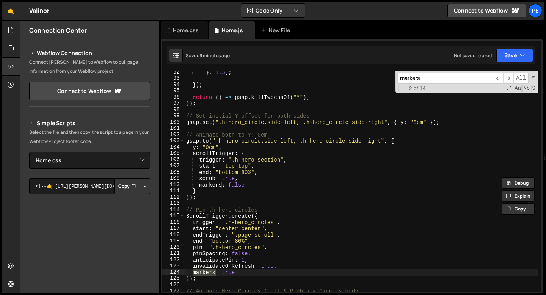
click at [228, 274] on div "} , 1.3 ) ; }) ; return ( ) => gsap . killTweensOf ( "*" ) ; }) ; // Set initia…" at bounding box center [360, 185] width 353 height 233
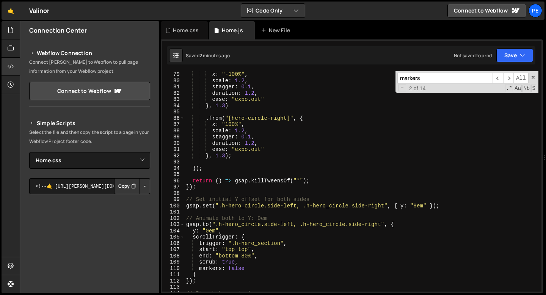
scroll to position [488, 0]
click at [243, 157] on div "x : "-100%" , scale : 1.2 , stagger : 0.1 , duration : 1.2 , ease : "expo.out" …" at bounding box center [360, 187] width 353 height 233
type textarea "}, 1.3);"
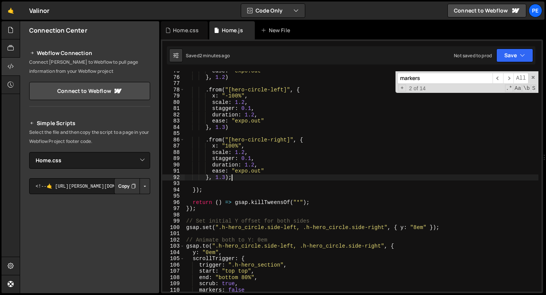
scroll to position [0, 1]
paste textarea
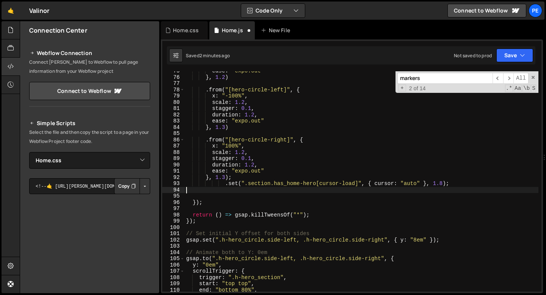
scroll to position [0, 0]
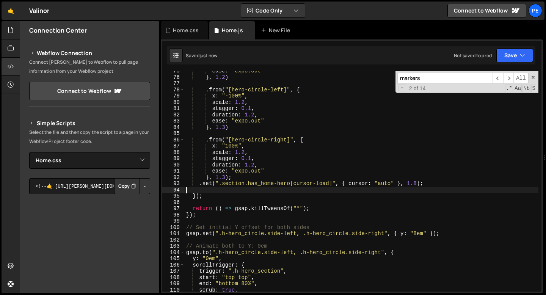
click at [417, 183] on div "ease : "expo.out" } , 1.2 ) . from ( "[hero-circle-left]" , { x : "-100%" , sca…" at bounding box center [360, 184] width 353 height 233
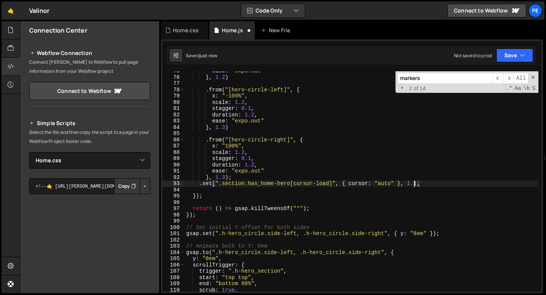
scroll to position [0, 16]
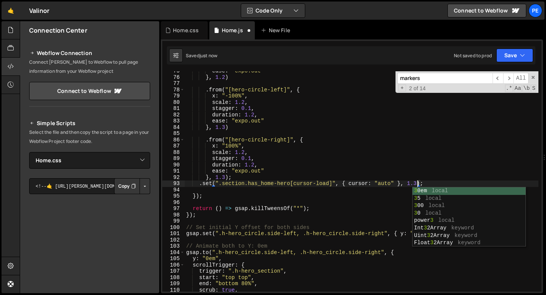
click at [242, 176] on div "ease : "expo.out" } , 1.2 ) . from ( "[hero-circle-left]" , { x : "-100%" , sca…" at bounding box center [360, 184] width 353 height 233
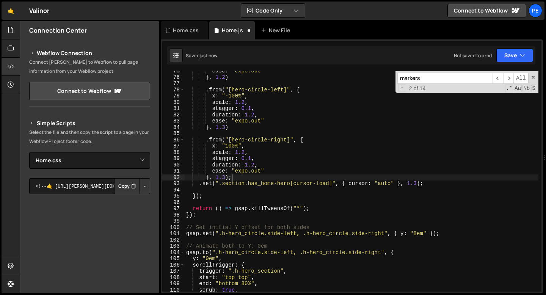
scroll to position [0, 3]
drag, startPoint x: 297, startPoint y: 181, endPoint x: 230, endPoint y: 184, distance: 67.1
click at [230, 184] on div "ease : "expo.out" } , 1.2 ) . from ( "[hero-circle-left]" , { x : "-100%" , sca…" at bounding box center [360, 184] width 353 height 233
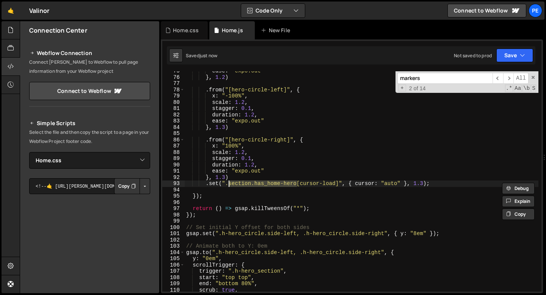
paste textarea "h-hero_section"
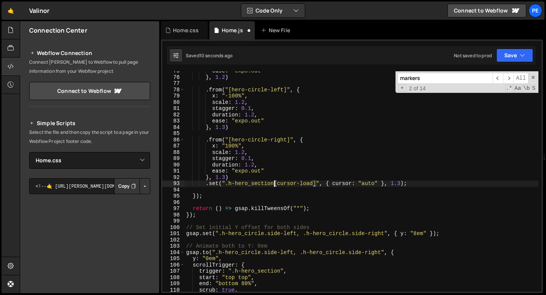
click at [401, 182] on div "ease : "expo.out" } , 1.2 ) . from ( "[hero-circle-left]" , { x : "-100%" , sca…" at bounding box center [360, 184] width 353 height 233
click at [295, 173] on div "ease : "expo.out" } , 1.2 ) . from ( "[hero-circle-left]" , { x : "-100%" , sca…" at bounding box center [360, 184] width 353 height 233
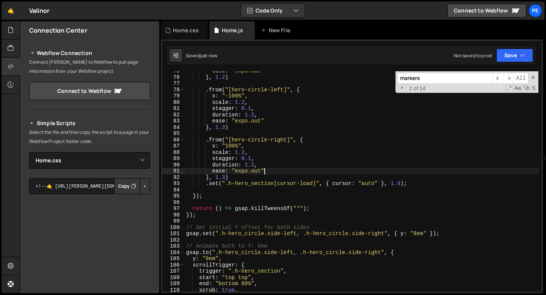
scroll to position [0, 5]
click at [400, 184] on div "ease : "expo.out" } , 1.2 ) . from ( "[hero-circle-left]" , { x : "-100%" , sca…" at bounding box center [360, 184] width 353 height 233
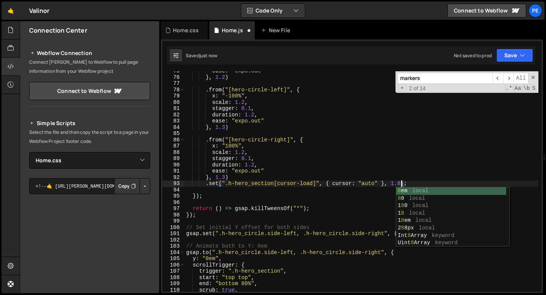
click at [281, 169] on div "ease : "expo.out" } , 1.2 ) . from ( "[hero-circle-left]" , { x : "-100%" , sca…" at bounding box center [360, 184] width 353 height 233
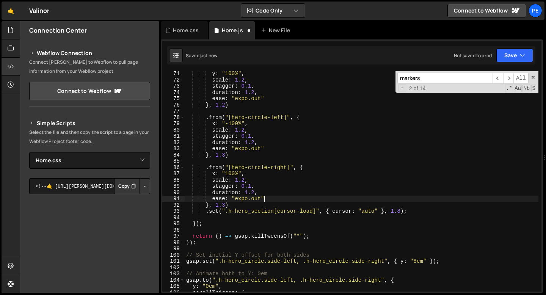
scroll to position [438, 0]
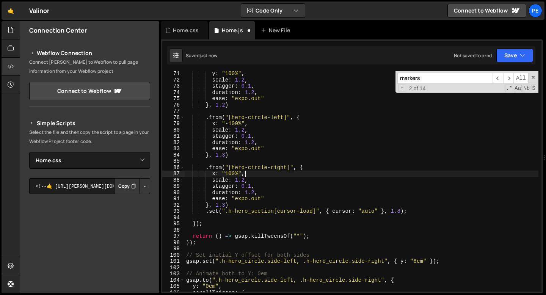
click at [257, 174] on div "y : "100%" , scale : 1.2 , stagger : 0.1 , duration : 1.2 , ease : "expo.out" }…" at bounding box center [360, 186] width 353 height 233
click at [245, 181] on div "y : "100%" , scale : 1.2 , stagger : 0.1 , duration : 1.2 , ease : "expo.out" }…" at bounding box center [360, 186] width 353 height 233
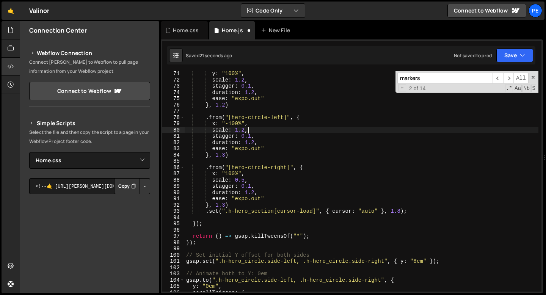
click at [247, 130] on div "y : "100%" , scale : 1.2 , stagger : 0.1 , duration : 1.2 , ease : "expo.out" }…" at bounding box center [360, 186] width 353 height 233
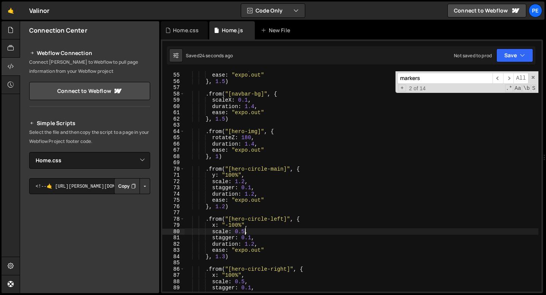
scroll to position [335, 0]
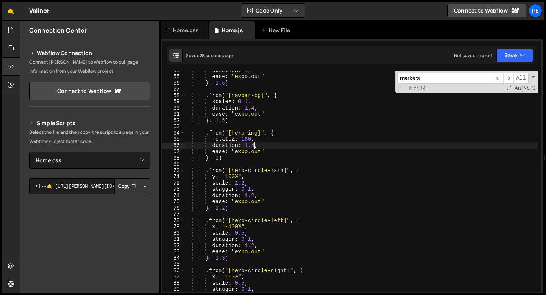
click at [255, 145] on div "duration : 1 , ease : "expo.out" } , 1.5 ) . from ( "[navbar-bg]" , { scaleX : …" at bounding box center [360, 183] width 353 height 233
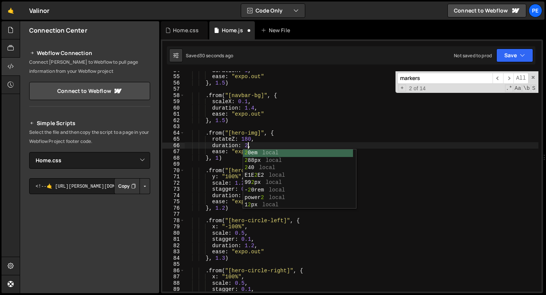
scroll to position [0, 4]
click at [251, 139] on div "duration : 1 , ease : "expo.out" } , 1.5 ) . from ( "[navbar-bg]" , { scaleX : …" at bounding box center [360, 183] width 353 height 233
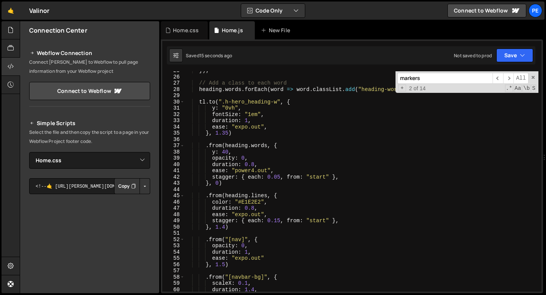
scroll to position [154, 0]
click at [228, 132] on div "}) ; // Add a class to each word heading . words . forEach ( word => word . cla…" at bounding box center [360, 183] width 353 height 233
click at [251, 126] on div "}) ; // Add a class to each word heading . words . forEach ( word => word . cla…" at bounding box center [360, 183] width 353 height 233
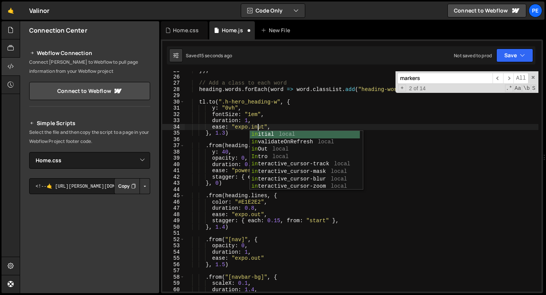
scroll to position [0, 5]
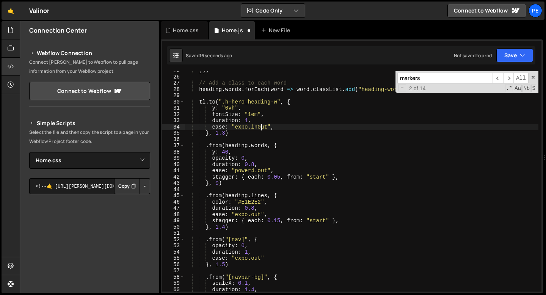
click at [224, 133] on div "}) ; // Add a class to each word heading . words . forEach ( word => word . cla…" at bounding box center [360, 183] width 353 height 233
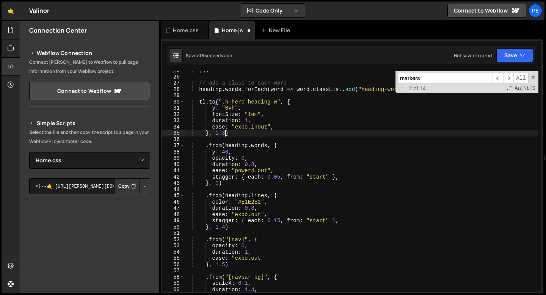
scroll to position [0, 2]
click at [236, 129] on div "}) ; // Add a class to each word heading . words . forEach ( word => word . cla…" at bounding box center [360, 183] width 353 height 233
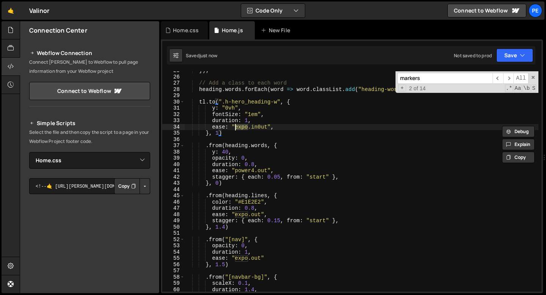
click at [236, 129] on div "}) ; // Add a class to each word heading . words . forEach ( word => word . cla…" at bounding box center [360, 183] width 353 height 233
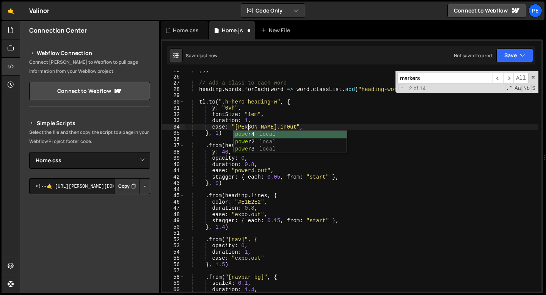
scroll to position [0, 4]
click at [263, 128] on div "}) ; // Add a class to each word heading . words . forEach ( word => word . cla…" at bounding box center [360, 183] width 353 height 233
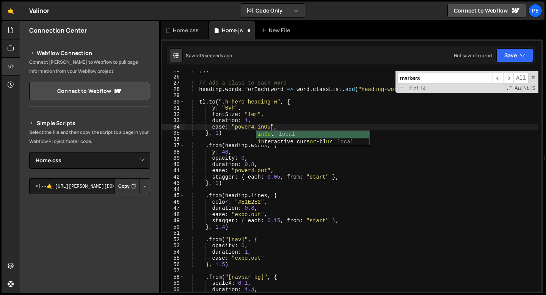
scroll to position [0, 6]
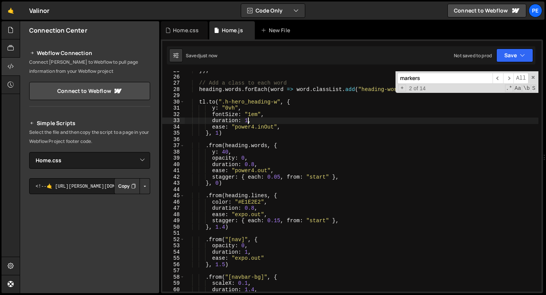
click at [248, 118] on div "}) ; // Add a class to each word heading . words . forEach ( word => word . cla…" at bounding box center [360, 183] width 353 height 233
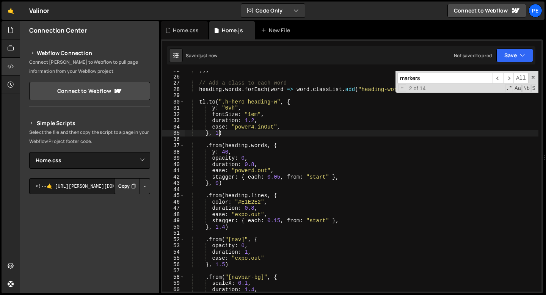
click at [218, 131] on div "}) ; // Add a class to each word heading . words . forEach ( word => word . cla…" at bounding box center [360, 183] width 353 height 233
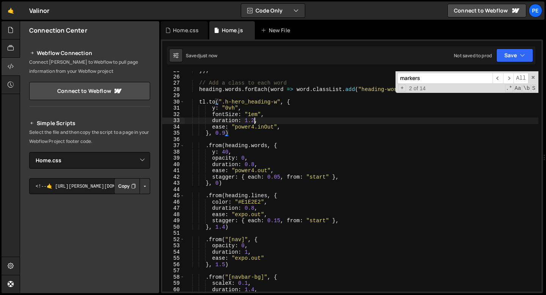
click at [253, 120] on div "}) ; // Add a class to each word heading . words . forEach ( word => word . cla…" at bounding box center [360, 183] width 353 height 233
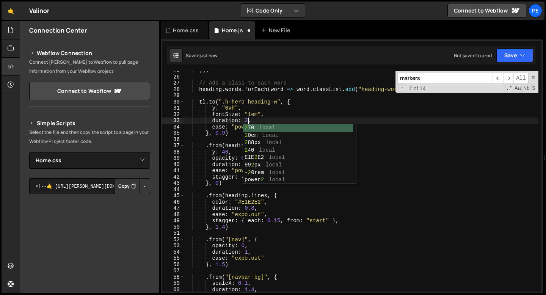
click at [224, 131] on div "}) ; // Add a class to each word heading . words . forEach ( word => word . cla…" at bounding box center [360, 183] width 353 height 233
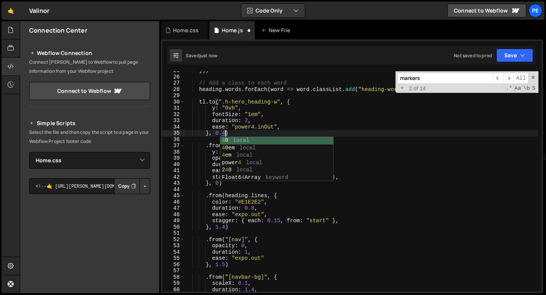
scroll to position [0, 2]
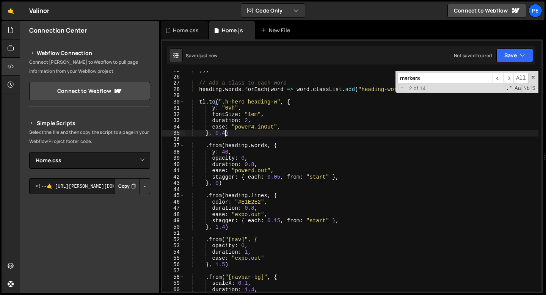
click at [249, 120] on div "}) ; // Add a class to each word heading . words . forEach ( word => word . cla…" at bounding box center [360, 183] width 353 height 233
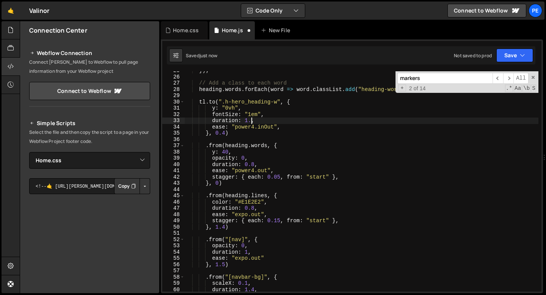
scroll to position [0, 5]
click at [244, 128] on div "}) ; // Add a class to each word heading . words . forEach ( word => word . cla…" at bounding box center [360, 183] width 353 height 233
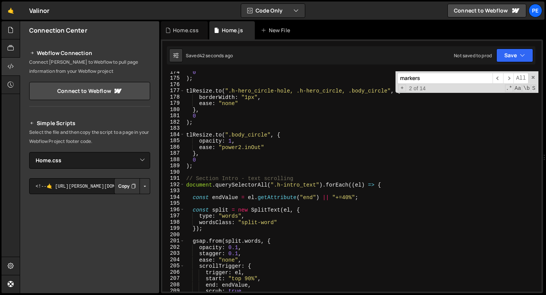
scroll to position [1165, 0]
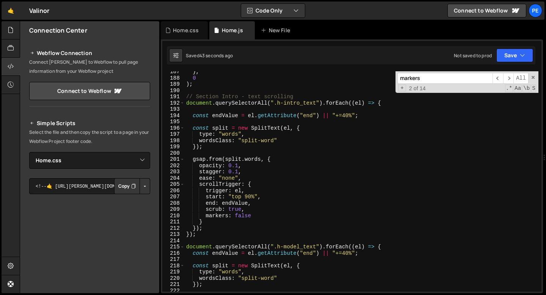
click at [530, 74] on div "markers ​ ​ All Replace All + 2 of 14 .* Aa \b S" at bounding box center [466, 82] width 143 height 22
click at [510, 77] on span "​" at bounding box center [508, 78] width 11 height 11
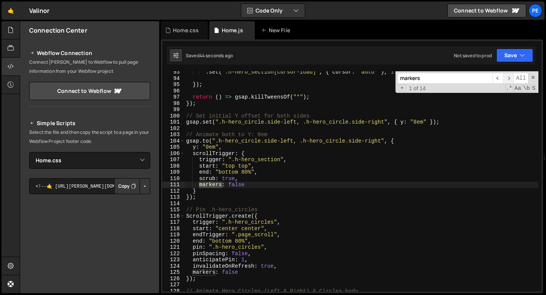
click at [510, 77] on span "​" at bounding box center [508, 78] width 11 height 11
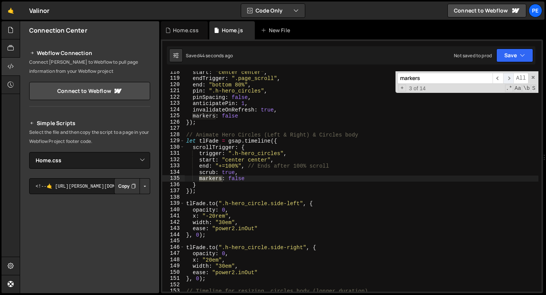
click at [510, 77] on span "​" at bounding box center [508, 78] width 11 height 11
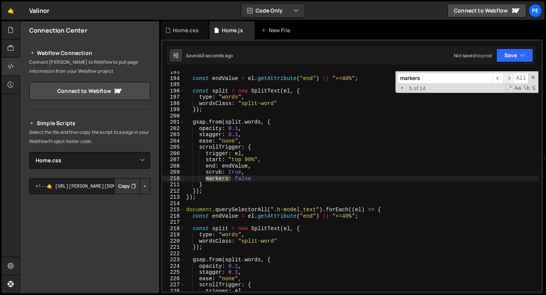
click at [510, 77] on span "​" at bounding box center [508, 78] width 11 height 11
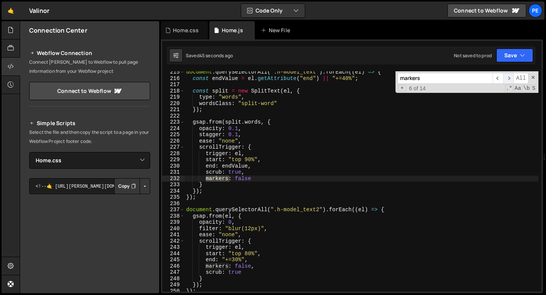
click at [510, 77] on span "​" at bounding box center [508, 78] width 11 height 11
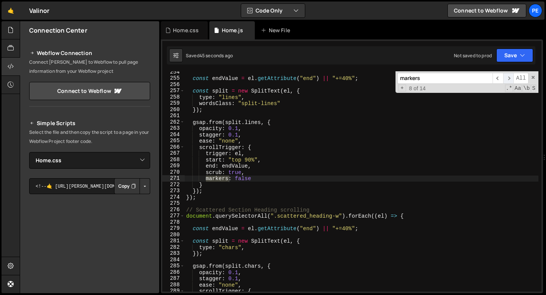
click at [510, 77] on span "​" at bounding box center [508, 78] width 11 height 11
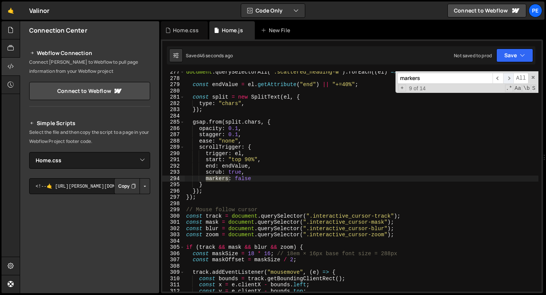
click at [510, 77] on span "​" at bounding box center [508, 78] width 11 height 11
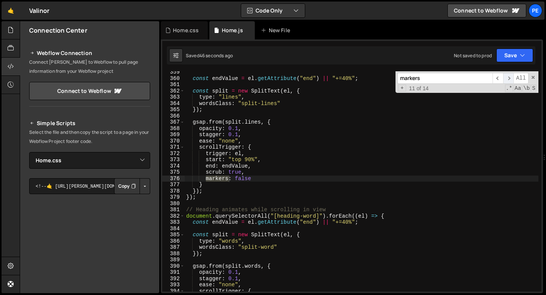
click at [510, 77] on span "​" at bounding box center [508, 78] width 11 height 11
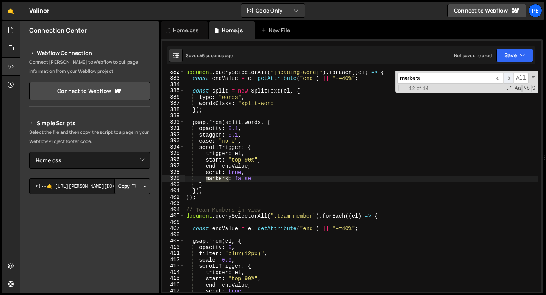
click at [510, 77] on span "​" at bounding box center [508, 78] width 11 height 11
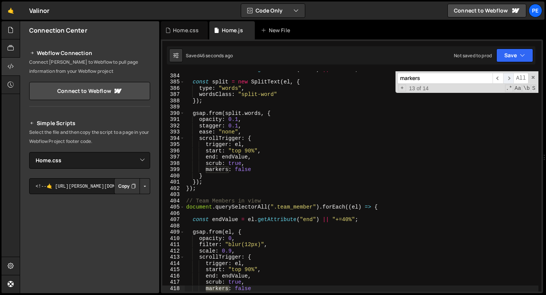
scroll to position [2393, 0]
click at [531, 78] on span at bounding box center [532, 77] width 5 height 5
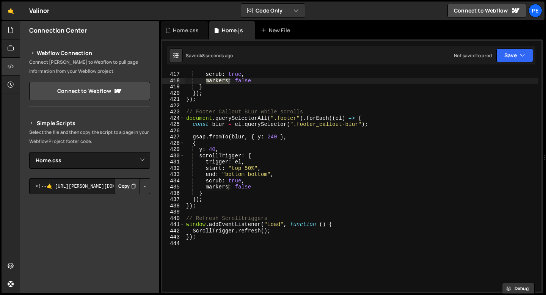
scroll to position [2600, 0]
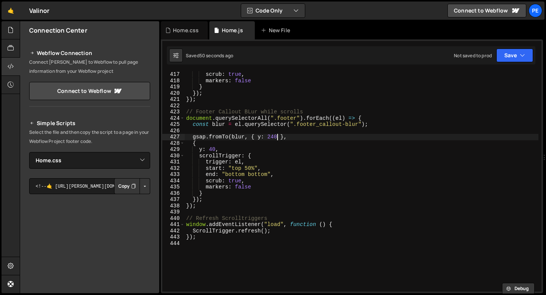
click at [276, 136] on div "scrub : true , markers : false } }) ; }) ; // Footer Callout BLur while scrolls…" at bounding box center [360, 187] width 353 height 233
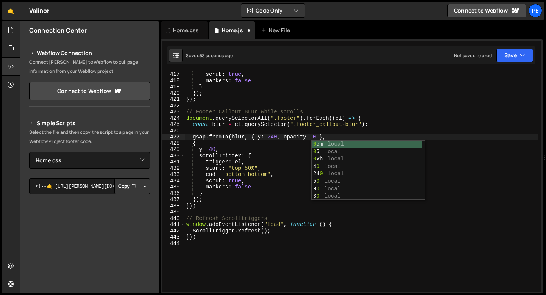
scroll to position [0, 9]
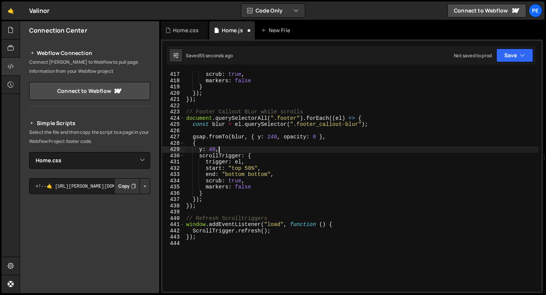
click at [235, 150] on div "scrub : true , markers : false } }) ; }) ; // Footer Callout BLur while scrolls…" at bounding box center [360, 187] width 353 height 233
type textarea "y: 40,"
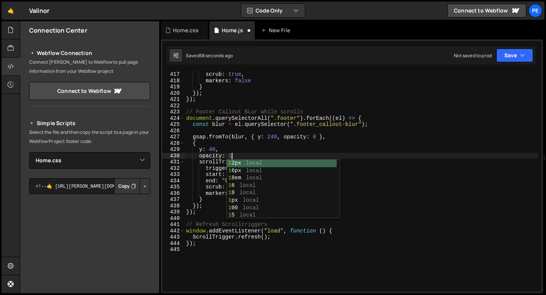
scroll to position [0, 3]
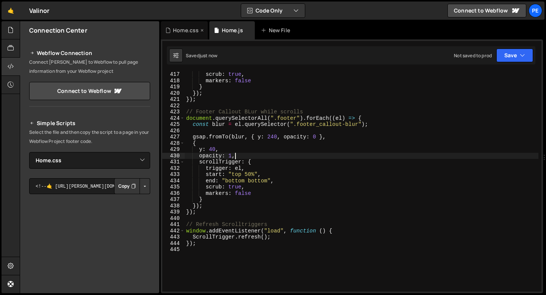
type textarea "opacity: 1,"
click at [188, 23] on div "Home.css" at bounding box center [184, 30] width 47 height 18
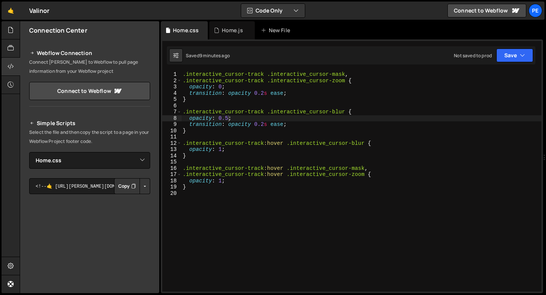
click at [205, 135] on div ".interactive_cursor-track .interactive_cursor-mask , .interactive_cursor-track …" at bounding box center [361, 187] width 360 height 233
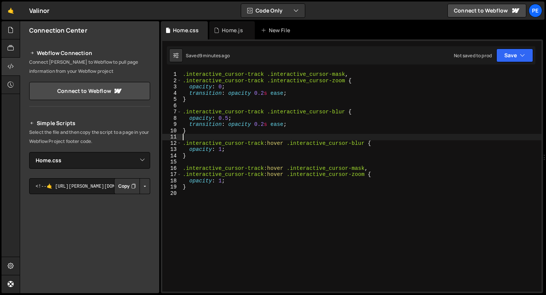
click at [227, 116] on div ".interactive_cursor-track .interactive_cursor-mask , .interactive_cursor-track …" at bounding box center [361, 187] width 360 height 233
type textarea "opacity: 0.5;"
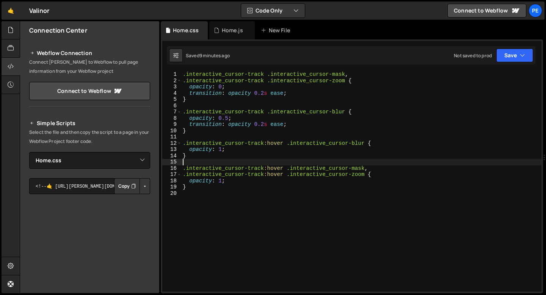
click at [214, 159] on div ".interactive_cursor-track .interactive_cursor-mask , .interactive_cursor-track …" at bounding box center [361, 187] width 360 height 233
click at [222, 30] on div "Home.js" at bounding box center [232, 31] width 21 height 8
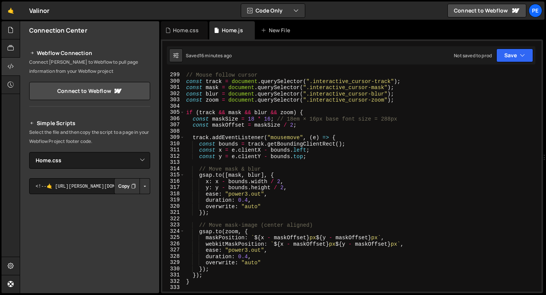
scroll to position [1861, 0]
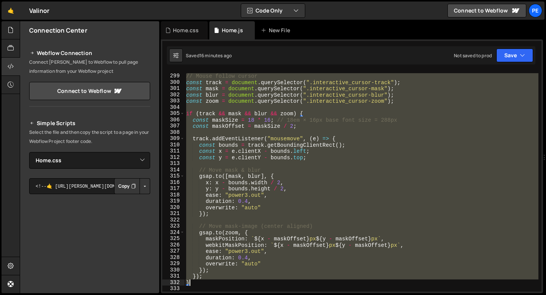
drag, startPoint x: 186, startPoint y: 77, endPoint x: 213, endPoint y: 280, distance: 204.3
click at [213, 280] on div "// Mouse follow cursor const track = document . querySelector ( ".interactive_c…" at bounding box center [360, 183] width 353 height 233
type textarea "}); }"
paste textarea
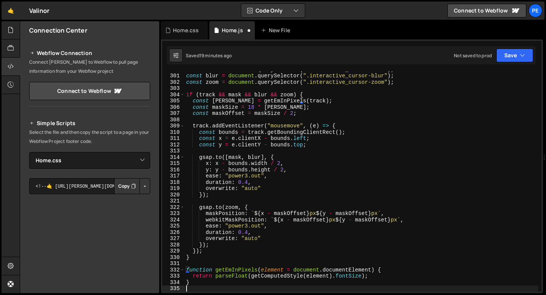
scroll to position [1874, 0]
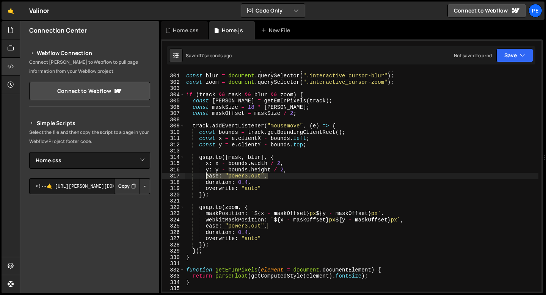
drag, startPoint x: 266, startPoint y: 177, endPoint x: 208, endPoint y: 176, distance: 58.3
click at [206, 177] on div "const mask = document . querySelector ( ".interactive_cursor-mask" ) ; const bl…" at bounding box center [360, 182] width 353 height 233
click at [261, 176] on div "const mask = document . querySelector ( ".interactive_cursor-mask" ) ; const bl…" at bounding box center [360, 181] width 353 height 220
drag, startPoint x: 261, startPoint y: 176, endPoint x: 229, endPoint y: 176, distance: 32.2
click at [229, 177] on div "const mask = document . querySelector ( ".interactive_cursor-mask" ) ; const bl…" at bounding box center [360, 182] width 353 height 233
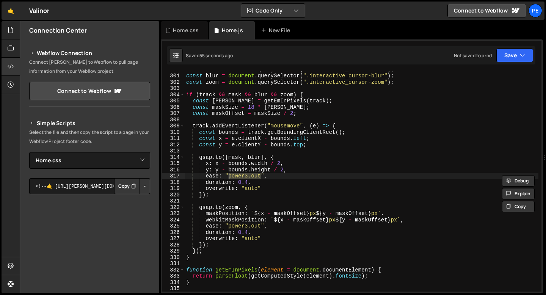
paste textarea "back.out(3)"
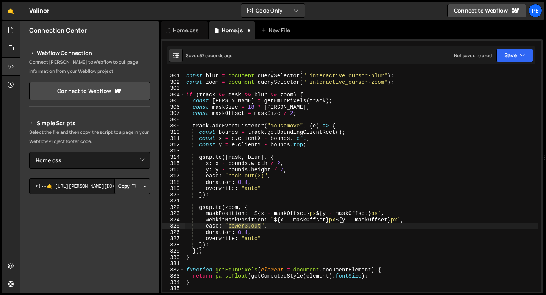
drag, startPoint x: 261, startPoint y: 226, endPoint x: 228, endPoint y: 227, distance: 33.4
click at [228, 227] on div "const mask = document . querySelector ( ".interactive_cursor-mask" ) ; const bl…" at bounding box center [360, 182] width 353 height 233
paste textarea "back.out(3)"
click at [261, 177] on div "const mask = document . querySelector ( ".interactive_cursor-mask" ) ; const bl…" at bounding box center [360, 182] width 353 height 233
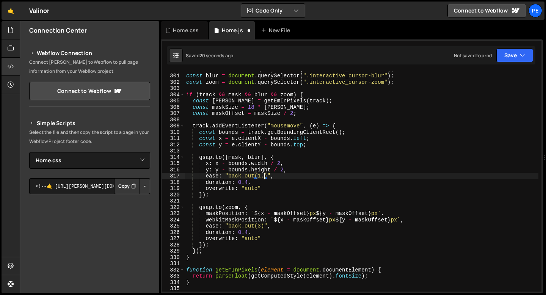
scroll to position [0, 5]
click at [260, 227] on div "const mask = document . querySelector ( ".interactive_cursor-mask" ) ; const bl…" at bounding box center [360, 182] width 353 height 233
click at [267, 175] on div "const mask = document . querySelector ( ".interactive_cursor-mask" ) ; const bl…" at bounding box center [360, 182] width 353 height 233
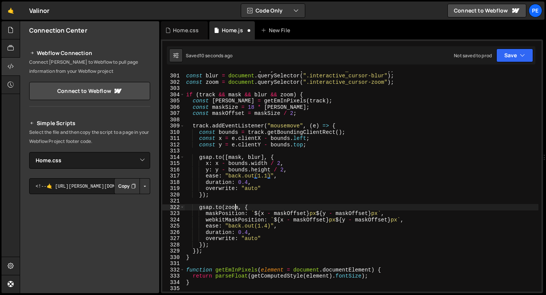
click at [236, 207] on div "const mask = document . querySelector ( ".interactive_cursor-mask" ) ; const bl…" at bounding box center [360, 182] width 353 height 233
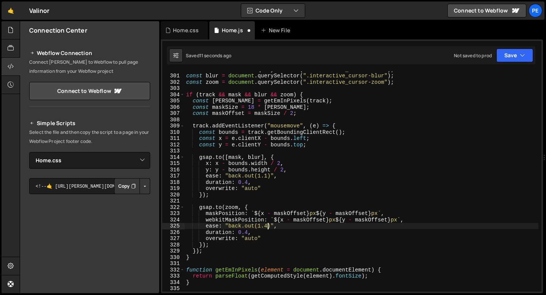
click at [267, 225] on div "const mask = document . querySelector ( ".interactive_cursor-mask" ) ; const bl…" at bounding box center [360, 182] width 353 height 233
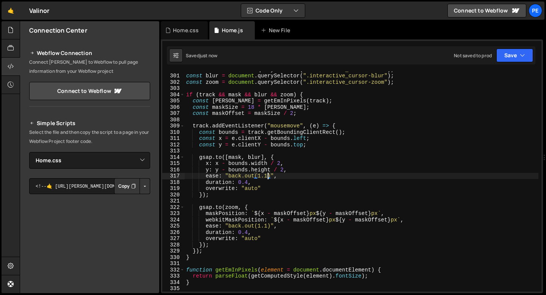
click at [267, 175] on div "const mask = document . querySelector ( ".interactive_cursor-mask" ) ; const bl…" at bounding box center [360, 182] width 353 height 233
click at [268, 227] on div "const mask = document . querySelector ( ".interactive_cursor-mask" ) ; const bl…" at bounding box center [360, 182] width 353 height 233
drag, startPoint x: 269, startPoint y: 175, endPoint x: 229, endPoint y: 178, distance: 40.6
click at [229, 178] on div "const mask = document . querySelector ( ".interactive_cursor-mask" ) ; const bl…" at bounding box center [360, 182] width 353 height 233
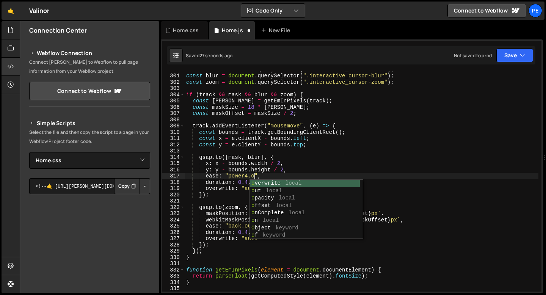
scroll to position [0, 5]
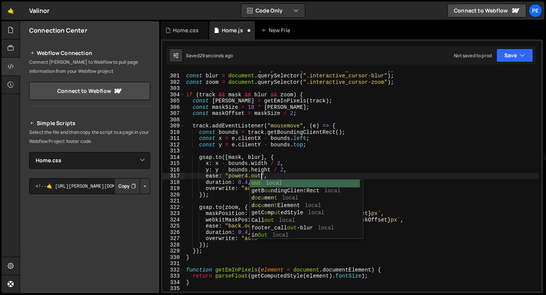
click at [247, 174] on div "const mask = document . querySelector ( ".interactive_cursor-mask" ) ; const bl…" at bounding box center [360, 182] width 353 height 233
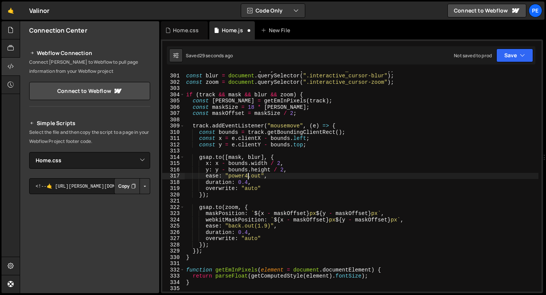
scroll to position [0, 5]
drag, startPoint x: 261, startPoint y: 177, endPoint x: 229, endPoint y: 176, distance: 32.2
click at [229, 176] on div "const mask = document . querySelector ( ".interactive_cursor-mask" ) ; const bl…" at bounding box center [360, 182] width 353 height 233
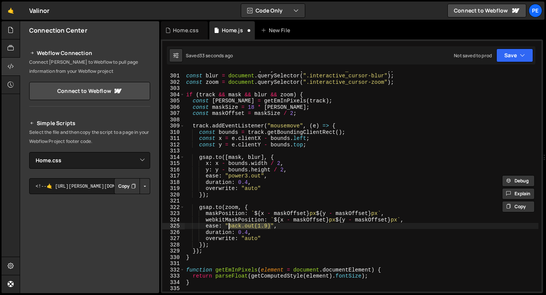
drag, startPoint x: 270, startPoint y: 227, endPoint x: 230, endPoint y: 227, distance: 40.2
click at [230, 227] on div "const mask = document . querySelector ( ".interactive_cursor-mask" ) ; const bl…" at bounding box center [360, 182] width 353 height 233
paste textarea "power3.out"
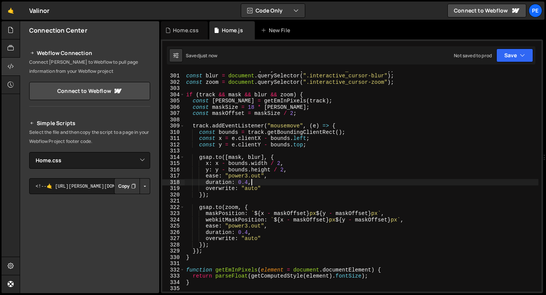
click at [252, 179] on div "const mask = document . querySelector ( ".interactive_cursor-mask" ) ; const bl…" at bounding box center [360, 182] width 353 height 233
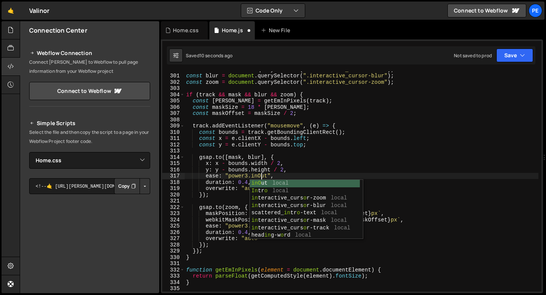
click at [236, 185] on div "const mask = document . querySelector ( ".interactive_cursor-mask" ) ; const bl…" at bounding box center [360, 182] width 353 height 233
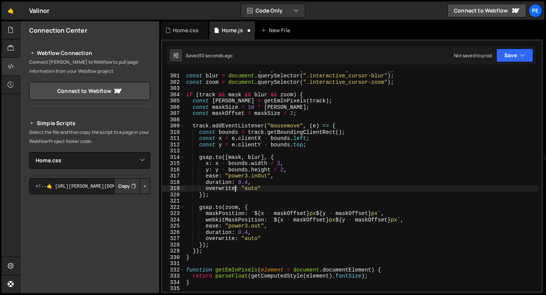
scroll to position [0, 5]
click at [252, 225] on div "const mask = document . querySelector ( ".interactive_cursor-mask" ) ; const bl…" at bounding box center [360, 182] width 353 height 233
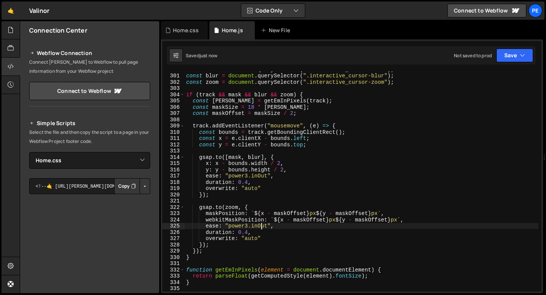
click at [263, 175] on div "const mask = document . querySelector ( ".interactive_cursor-mask" ) ; const bl…" at bounding box center [360, 182] width 353 height 233
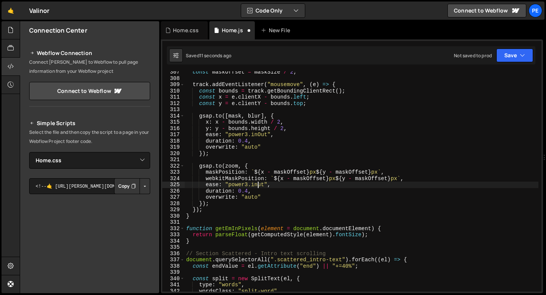
scroll to position [1915, 0]
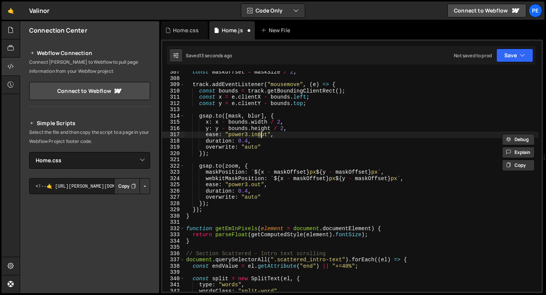
type textarea "ease: "power3.out","
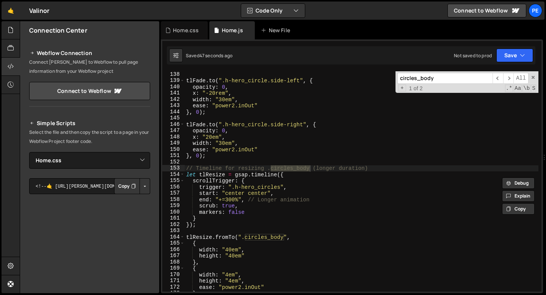
scroll to position [858, 0]
type input "circles_body"
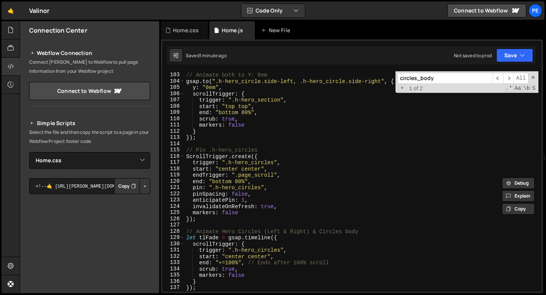
scroll to position [632, 0]
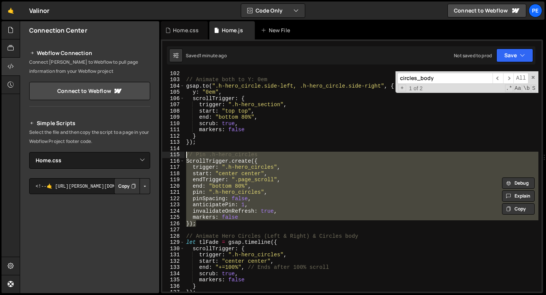
drag, startPoint x: 200, startPoint y: 225, endPoint x: 186, endPoint y: 157, distance: 70.1
click at [186, 157] on div "// Animate both to Y: 0em gsap . to ( ".h-hero_circle.side-left, .h-hero_circle…" at bounding box center [360, 186] width 353 height 233
click at [239, 196] on div "// Animate both to Y: 0em gsap . to ( ".h-hero_circle.side-left, .h-hero_circle…" at bounding box center [360, 181] width 353 height 220
click at [238, 196] on div "// Animate both to Y: 0em gsap . to ( ".h-hero_circle.side-left, .h-hero_circle…" at bounding box center [360, 186] width 353 height 233
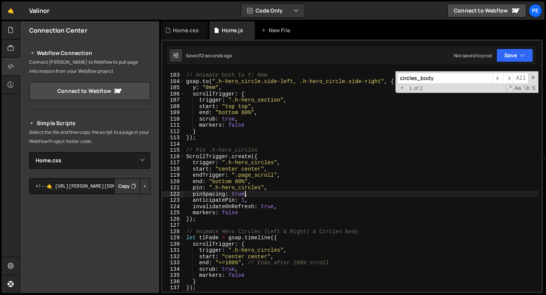
scroll to position [648, 0]
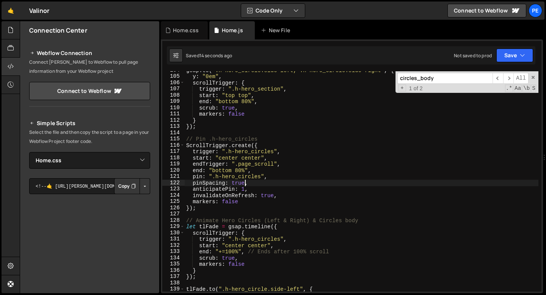
click at [257, 245] on div "gsap . to ( ".h-hero_circle.side-left, .h-hero_circle.side-right" , { y : "0em"…" at bounding box center [360, 183] width 353 height 233
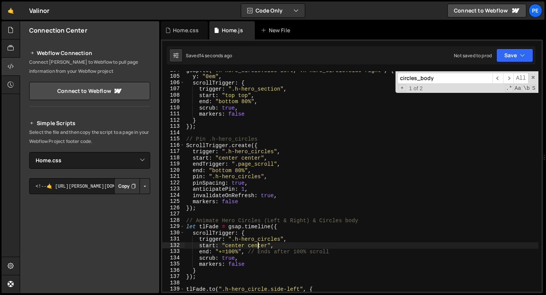
click at [257, 245] on div "gsap . to ( ".h-hero_circle.side-left, .h-hero_circle.side-right" , { y : "0em"…" at bounding box center [360, 183] width 353 height 233
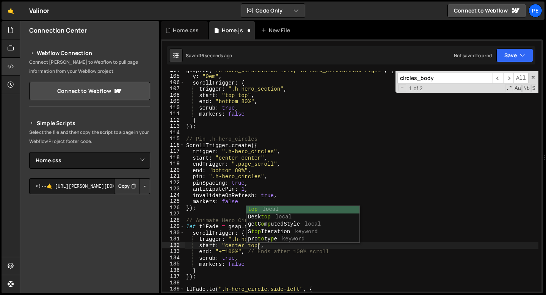
scroll to position [0, 5]
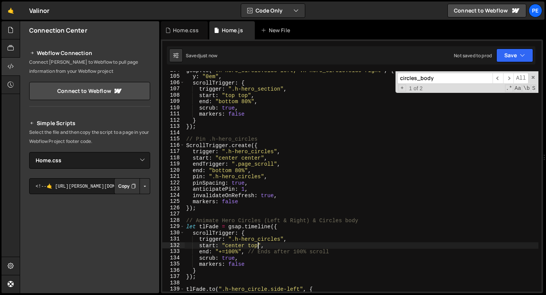
click at [251, 245] on div "gsap . to ( ".h-hero_circle.side-left, .h-hero_circle.side-right" , { y : "0em"…" at bounding box center [360, 183] width 353 height 233
click at [259, 246] on div "gsap . to ( ".h-hero_circle.side-left, .h-hero_circle.side-right" , { y : "0em"…" at bounding box center [360, 183] width 353 height 233
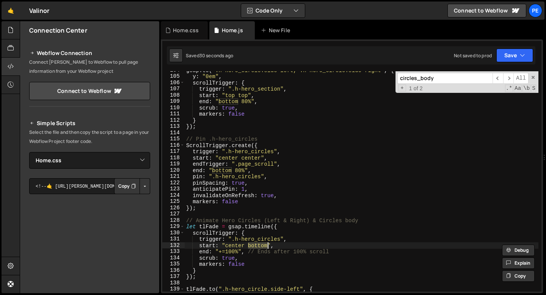
scroll to position [0, 5]
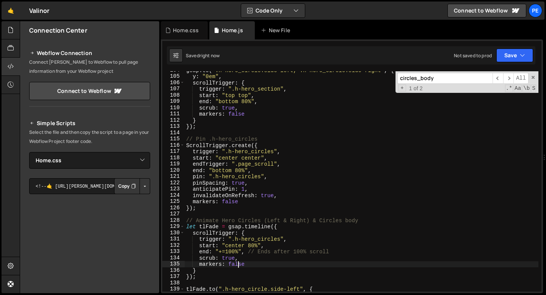
click at [239, 261] on div "gsap . to ( ".h-hero_circle.side-left, .h-hero_circle.side-right" , { y : "0em"…" at bounding box center [360, 183] width 353 height 233
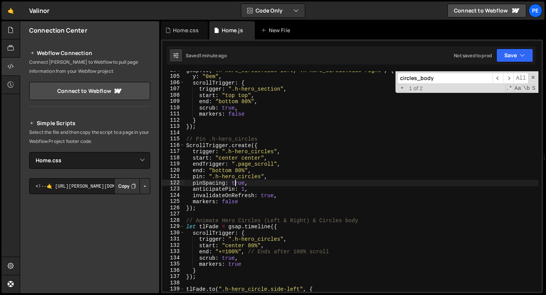
click at [236, 182] on div "gsap . to ( ".h-hero_circle.side-left, .h-hero_circle.side-right" , { y : "0em"…" at bounding box center [360, 183] width 353 height 233
click at [236, 181] on div "gsap . to ( ".h-hero_circle.side-left, .h-hero_circle.side-right" , { y : "0em"…" at bounding box center [360, 183] width 353 height 233
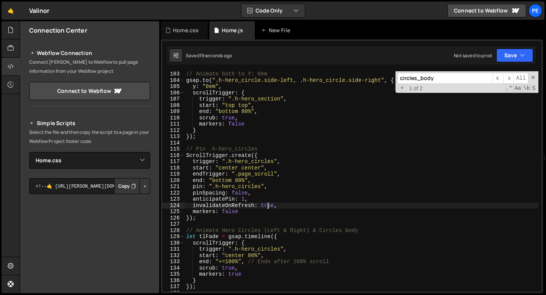
click at [269, 205] on div "// Animate both to Y: 0em gsap . to ( ".h-hero_circle.side-left, .h-hero_circle…" at bounding box center [360, 187] width 353 height 233
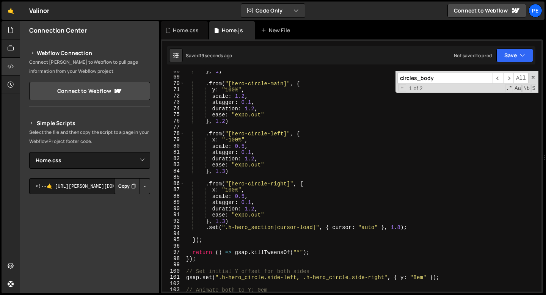
scroll to position [397, 0]
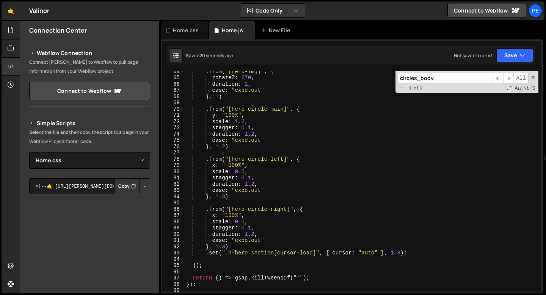
click at [238, 199] on div ". from ( "[hero-img]" , { rotateZ : 270 , duration : 2 , ease : "expo.out" } , …" at bounding box center [360, 184] width 353 height 233
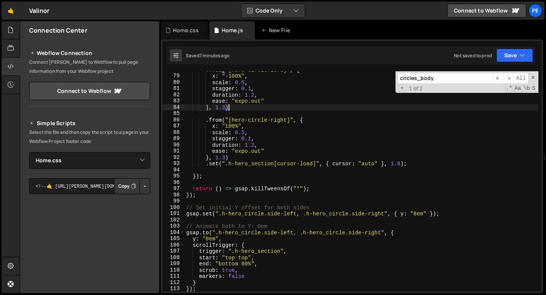
scroll to position [496, 0]
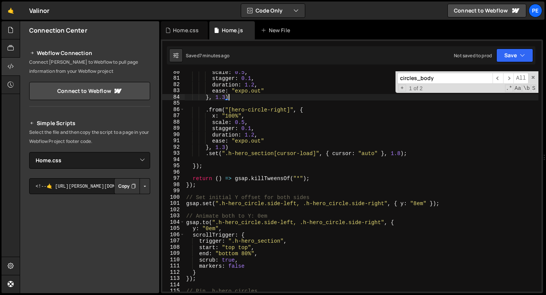
click at [198, 186] on div "scale : 0.5 , stagger : 0.1 , duration : 1.2 , ease : "expo.out" } , 1.3 ) . fr…" at bounding box center [360, 185] width 353 height 233
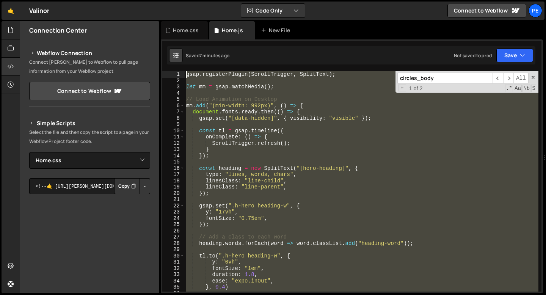
scroll to position [0, 0]
drag, startPoint x: 198, startPoint y: 186, endPoint x: 177, endPoint y: 51, distance: 136.5
click at [177, 51] on div "Debug Explain Copy Home.css Home.js New File Saved 7 minutes ago Not saved to p…" at bounding box center [352, 157] width 382 height 272
click at [187, 100] on div "gsap . registerPlugin ( ScrollTrigger , SplitText ) ; let mm = gsap . matchMedi…" at bounding box center [360, 181] width 353 height 220
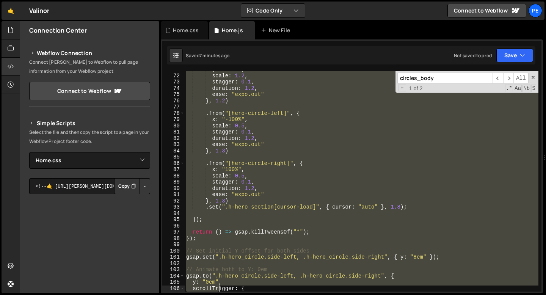
scroll to position [486, 0]
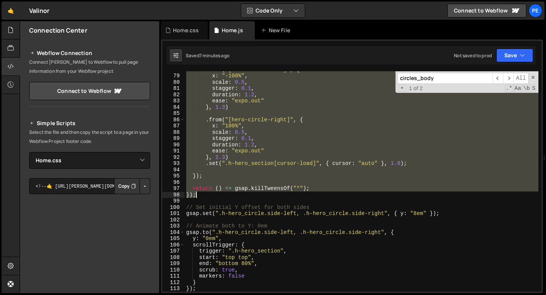
drag, startPoint x: 187, startPoint y: 99, endPoint x: 218, endPoint y: 196, distance: 101.5
click at [218, 196] on div ". from ( "[hero-circle-left]" , { x : "-100%" , scale : 0.5 , stagger : 0.1 , d…" at bounding box center [360, 182] width 353 height 233
type textarea "return () => gsap.killTweensOf("*"); });"
paste textarea
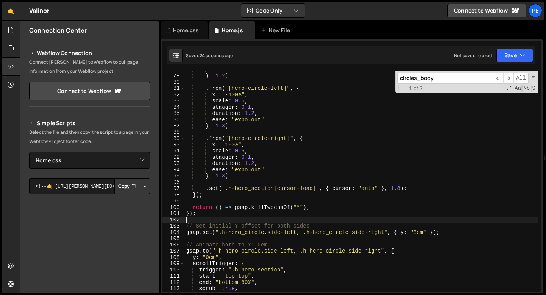
click at [464, 81] on input "circles_body" at bounding box center [444, 78] width 95 height 11
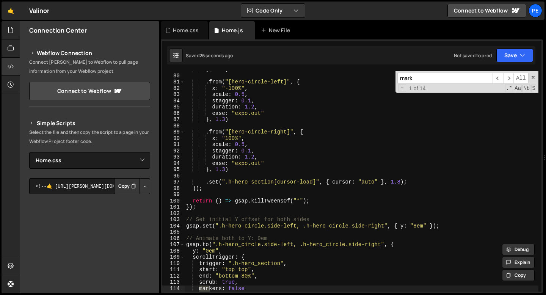
scroll to position [492, 0]
type input "markers"
click at [499, 80] on span "​" at bounding box center [497, 78] width 11 height 11
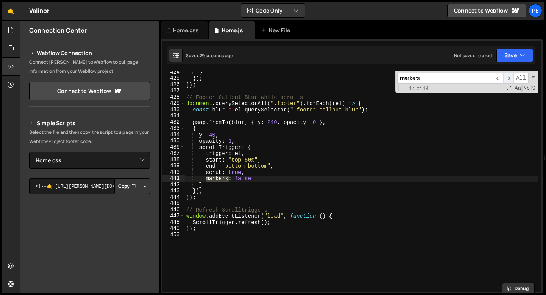
click at [508, 79] on span "​" at bounding box center [508, 78] width 11 height 11
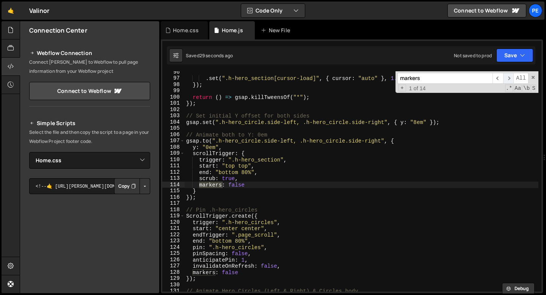
scroll to position [596, 0]
click at [508, 79] on span "​" at bounding box center [508, 78] width 11 height 11
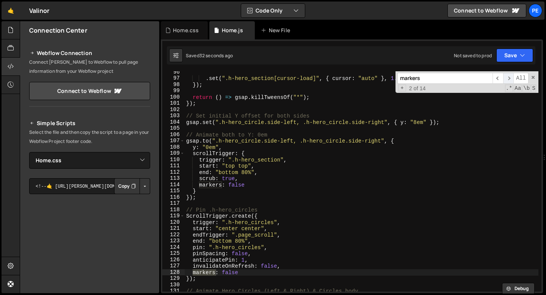
click at [508, 77] on span "​" at bounding box center [508, 78] width 11 height 11
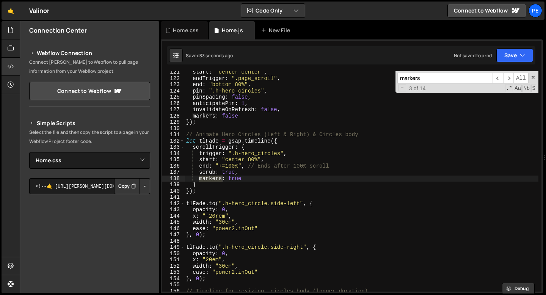
click at [231, 179] on div "start : "center center" , endTrigger : ".page_scroll" , end : "bottom 80%" , pi…" at bounding box center [360, 185] width 353 height 233
click at [232, 105] on div "start : "center center" , endTrigger : ".page_scroll" , end : "bottom 80%" , pi…" at bounding box center [360, 185] width 353 height 233
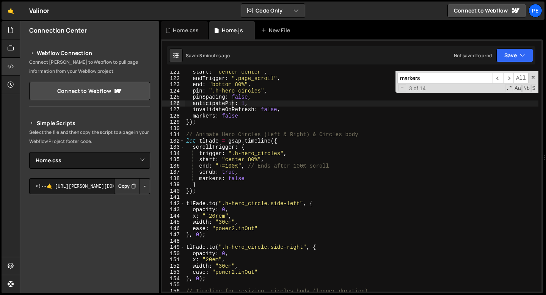
click at [224, 133] on div "start : "center center" , endTrigger : ".page_scroll" , end : "bottom 80%" , pi…" at bounding box center [360, 185] width 353 height 233
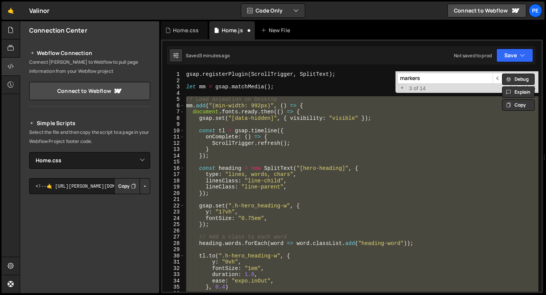
scroll to position [0, 0]
click at [222, 148] on div "gsap . registerPlugin ( ScrollTrigger , SplitText ) ; let mm = gsap . matchMedi…" at bounding box center [360, 181] width 353 height 220
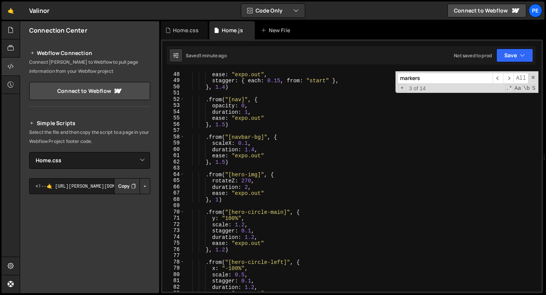
scroll to position [349, 0]
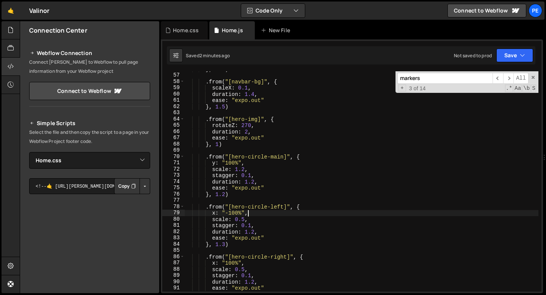
click at [253, 214] on div "} , 1.5 ) . from ( "[navbar-bg]" , { scaleX : 0.1 , duration : 1.4 , ease : "ex…" at bounding box center [360, 182] width 353 height 233
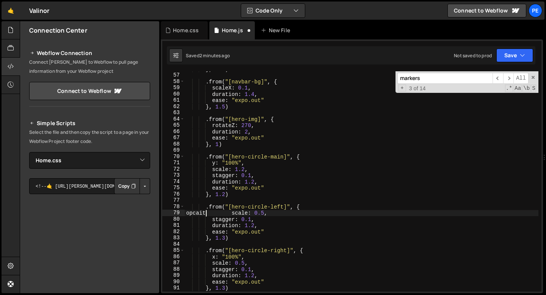
scroll to position [0, 1]
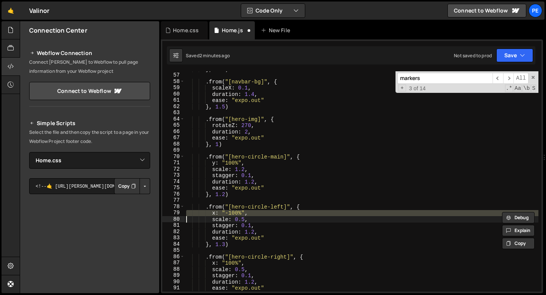
click at [251, 212] on div "} , 1.5 ) . from ( "[navbar-bg]" , { scaleX : 0.1 , duration : 1.4 , ease : "ex…" at bounding box center [360, 181] width 353 height 220
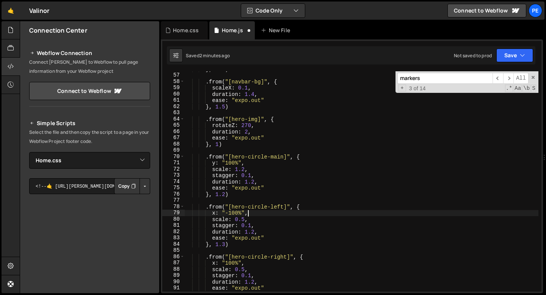
click at [251, 212] on div "} , 1.5 ) . from ( "[navbar-bg]" , { scaleX : 0.1 , duration : 1.4 , ease : "ex…" at bounding box center [360, 182] width 353 height 233
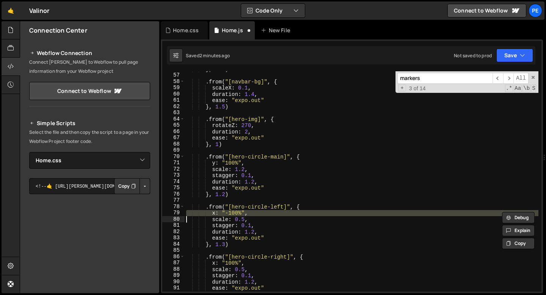
click at [251, 212] on div "} , 1.5 ) . from ( "[navbar-bg]" , { scaleX : 0.1 , duration : 1.4 , ease : "ex…" at bounding box center [360, 182] width 353 height 233
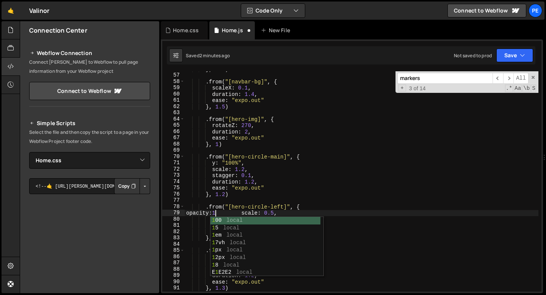
scroll to position [0, 2]
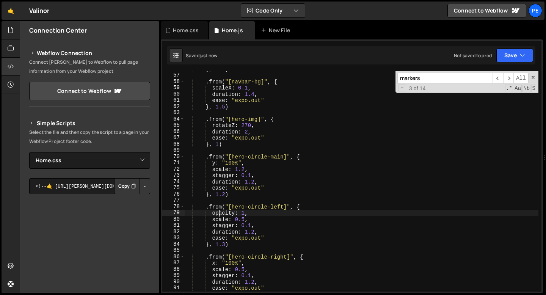
click at [245, 211] on div "} , 1.5 ) . from ( "[navbar-bg]" , { scaleX : 0.1 , duration : 1.4 , ease : "ex…" at bounding box center [360, 182] width 353 height 233
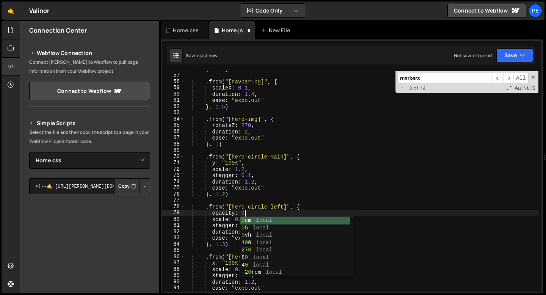
click at [255, 210] on div "} , 1.5 ) . from ( "[navbar-bg]" , { scaleX : 0.1 , duration : 1.4 , ease : "ex…" at bounding box center [360, 182] width 353 height 233
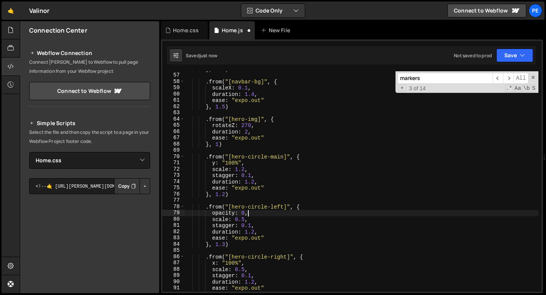
click at [255, 224] on div "} , 1.5 ) . from ( "[navbar-bg]" , { scaleX : 0.1 , duration : 1.4 , ease : "ex…" at bounding box center [360, 182] width 353 height 233
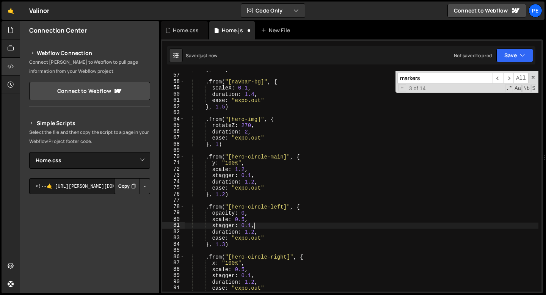
click at [255, 224] on div "} , 1.5 ) . from ( "[navbar-bg]" , { scaleX : 0.1 , duration : 1.4 , ease : "ex…" at bounding box center [360, 182] width 353 height 233
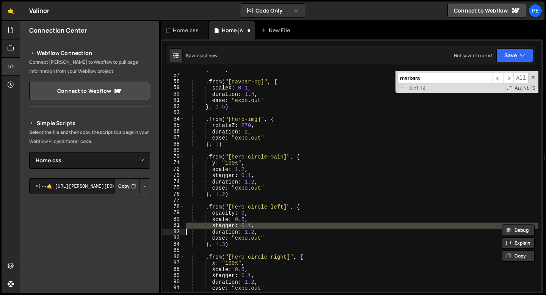
click at [255, 224] on div "} , 1.5 ) . from ( "[navbar-bg]" , { scaleX : 0.1 , duration : 1.4 , ease : "ex…" at bounding box center [360, 182] width 353 height 233
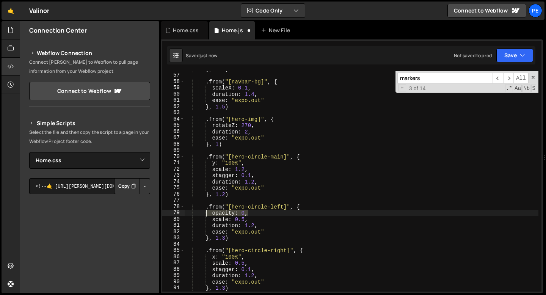
drag, startPoint x: 249, startPoint y: 212, endPoint x: 206, endPoint y: 211, distance: 42.8
click at [206, 211] on div "} , 1.5 ) . from ( "[navbar-bg]" , { scaleX : 0.1 , duration : 1.4 , ease : "ex…" at bounding box center [360, 182] width 353 height 233
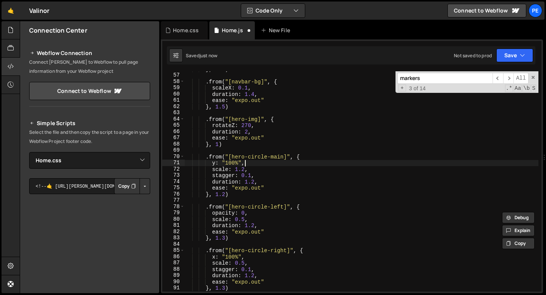
click at [246, 161] on div "} , 1.5 ) . from ( "[navbar-bg]" , { scaleX : 0.1 , duration : 1.4 , ease : "ex…" at bounding box center [360, 182] width 353 height 233
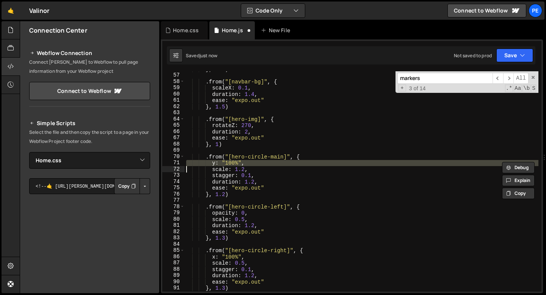
click at [246, 161] on div "} , 1.5 ) . from ( "[navbar-bg]" , { scaleX : 0.1 , duration : 1.4 , ease : "ex…" at bounding box center [360, 182] width 353 height 233
click at [249, 258] on div "} , 1.5 ) . from ( "[navbar-bg]" , { scaleX : 0.1 , duration : 1.4 , ease : "ex…" at bounding box center [360, 182] width 353 height 233
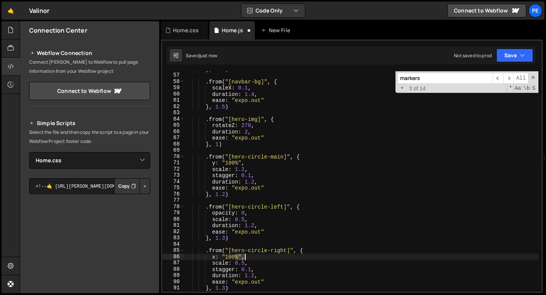
click at [249, 257] on div "} , 1.5 ) . from ( "[navbar-bg]" , { scaleX : 0.1 , duration : 1.4 , ease : "ex…" at bounding box center [360, 182] width 353 height 233
paste textarea "opacity: 0,"
click at [257, 269] on div "} , 1.5 ) . from ( "[navbar-bg]" , { scaleX : 0.1 , duration : 1.4 , ease : "ex…" at bounding box center [360, 182] width 353 height 233
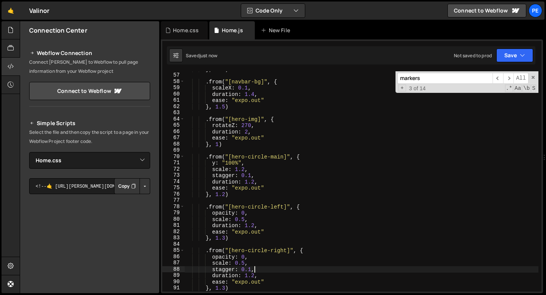
click at [257, 269] on div "} , 1.5 ) . from ( "[navbar-bg]" , { scaleX : 0.1 , duration : 1.4 , ease : "ex…" at bounding box center [360, 182] width 353 height 233
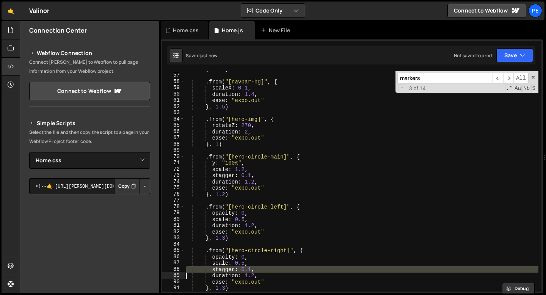
click at [257, 269] on div "} , 1.5 ) . from ( "[navbar-bg]" , { scaleX : 0.1 , duration : 1.4 , ease : "ex…" at bounding box center [360, 182] width 353 height 233
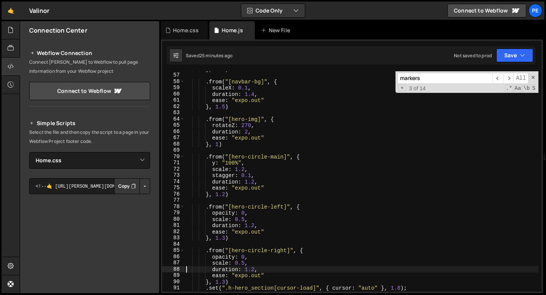
click at [244, 141] on div "} , 1.5 ) . from ( "[navbar-bg]" , { scaleX : 0.1 , duration : 1.4 , ease : "ex…" at bounding box center [360, 182] width 353 height 233
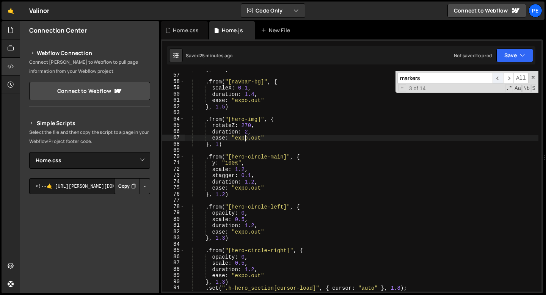
click at [494, 76] on span "​" at bounding box center [497, 78] width 11 height 11
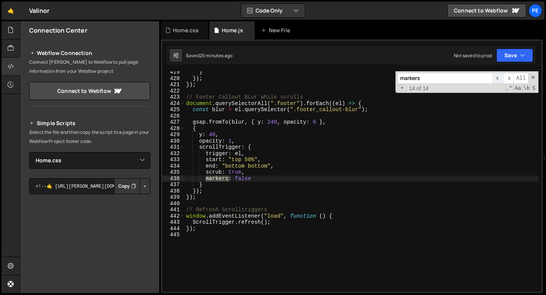
click at [498, 78] on span "​" at bounding box center [497, 78] width 11 height 11
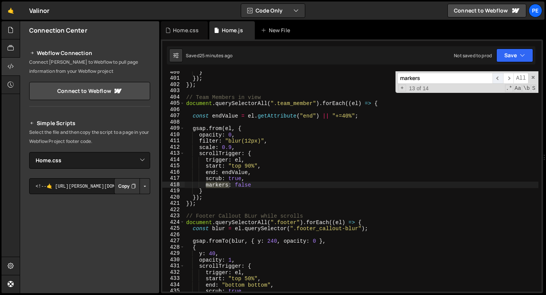
click at [498, 78] on span "​" at bounding box center [497, 78] width 11 height 11
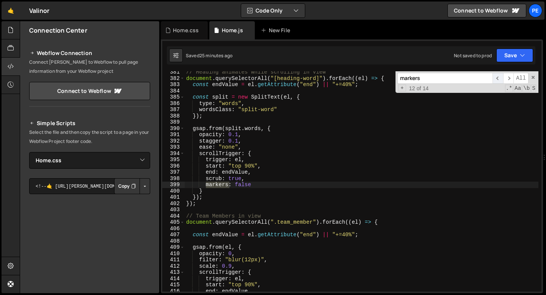
click at [498, 78] on span "​" at bounding box center [497, 78] width 11 height 11
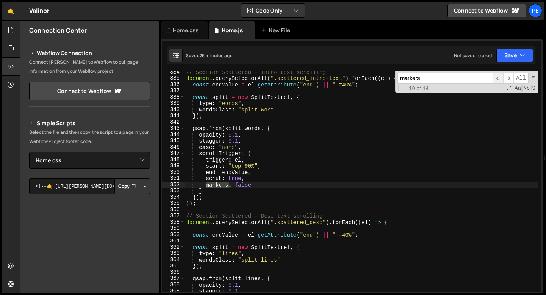
click at [498, 78] on span "​" at bounding box center [497, 78] width 11 height 11
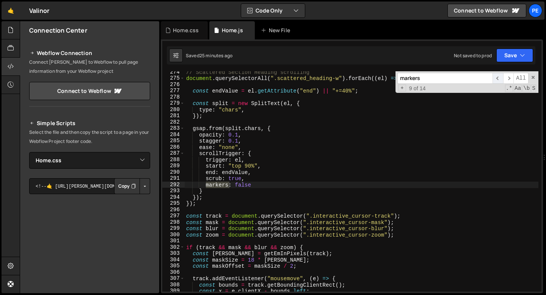
click at [498, 78] on span "​" at bounding box center [497, 78] width 11 height 11
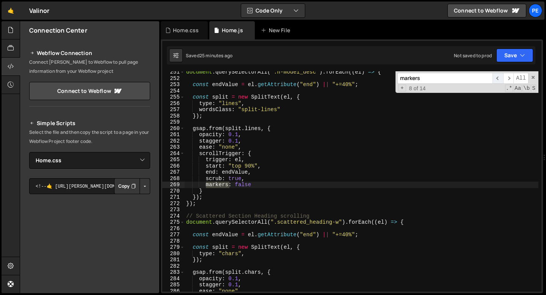
click at [498, 78] on span "​" at bounding box center [497, 78] width 11 height 11
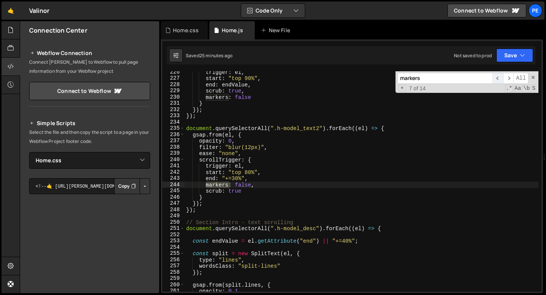
click at [498, 78] on span "​" at bounding box center [497, 78] width 11 height 11
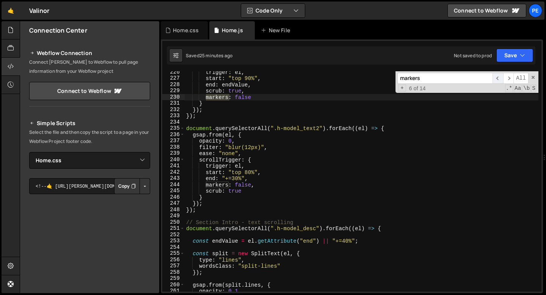
click at [498, 78] on span "​" at bounding box center [497, 78] width 11 height 11
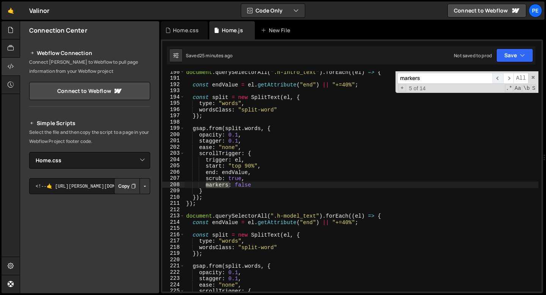
click at [498, 78] on span "​" at bounding box center [497, 78] width 11 height 11
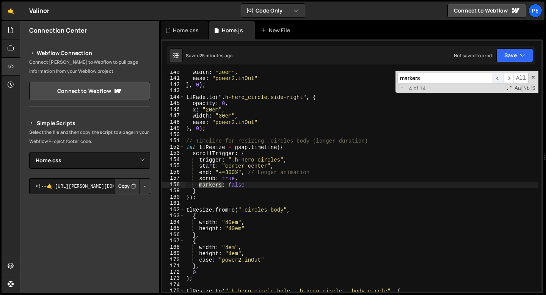
click at [498, 78] on span "​" at bounding box center [497, 78] width 11 height 11
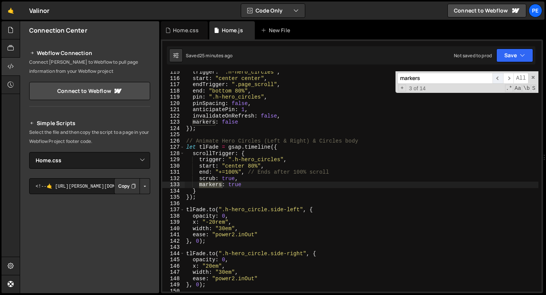
scroll to position [715, 0]
click at [498, 78] on span "​" at bounding box center [497, 78] width 11 height 11
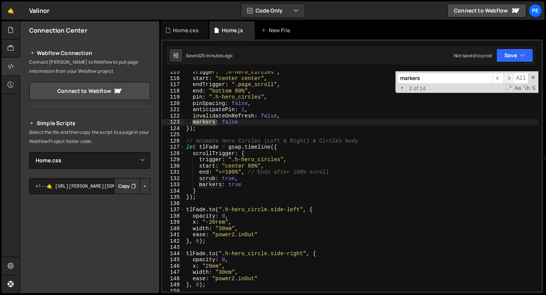
click at [506, 79] on span "​" at bounding box center [508, 78] width 11 height 11
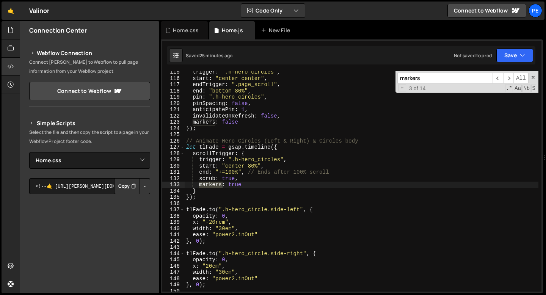
click at [238, 183] on div "trigger : ".h-hero_circles" , start : "center center" , endTrigger : ".page_scr…" at bounding box center [360, 185] width 353 height 233
click at [238, 184] on div "trigger : ".h-hero_circles" , start : "center center" , endTrigger : ".page_scr…" at bounding box center [360, 185] width 353 height 233
type textarea "markers: false"
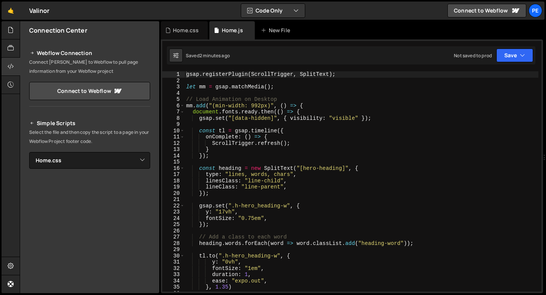
select select "45813"
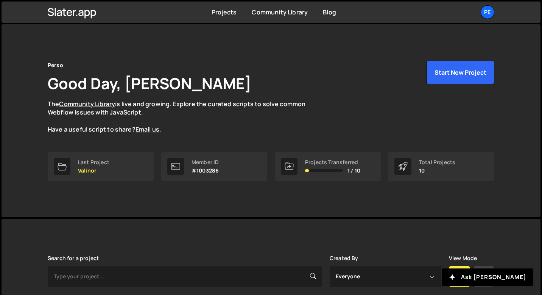
scroll to position [121, 0]
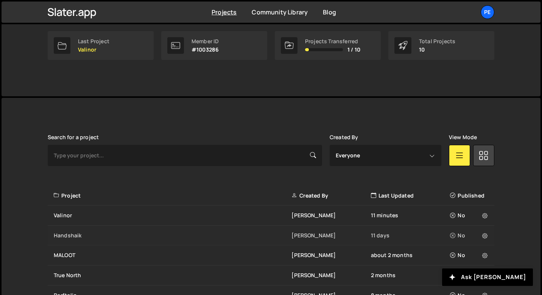
click at [71, 234] on div "Handshaik" at bounding box center [173, 235] width 238 height 8
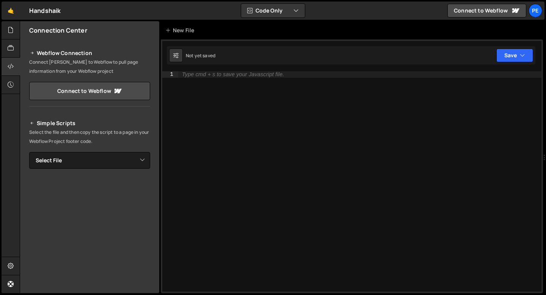
click at [25, 37] on div "Connection Center" at bounding box center [89, 30] width 139 height 18
click at [9, 35] on div at bounding box center [11, 30] width 19 height 18
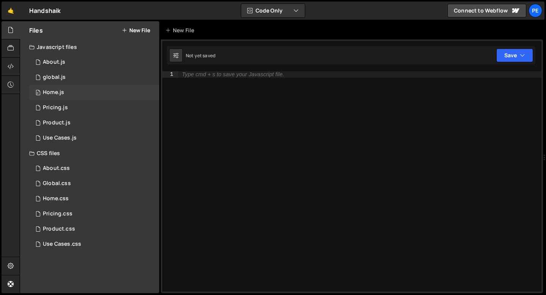
click at [74, 92] on div "0 Home.js 0" at bounding box center [94, 92] width 130 height 15
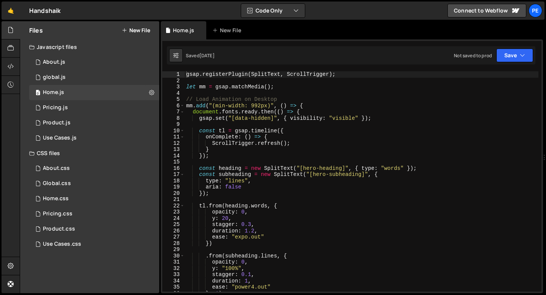
type textarea "gsap.set("[data-hidden]", { visibility: "visible" });"
click at [332, 119] on div "gsap . registerPlugin ( SplitText , ScrollTrigger ) ; let mm = gsap . matchMedi…" at bounding box center [360, 187] width 353 height 233
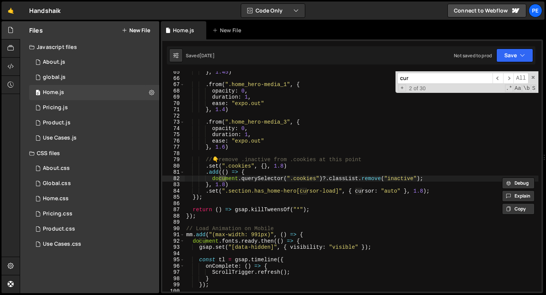
scroll to position [402, 0]
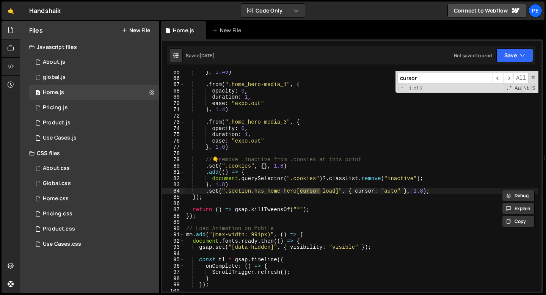
type input "cursor"
click at [236, 191] on div "} , 1.45 ) . from ( ".home_hero-media_1" , { opacity : 0 , duration : 1 , ease …" at bounding box center [360, 185] width 353 height 233
type textarea ".set(".section.has_home-hero[cursor-load]", { cursor: "auto" }, 1.8); });"
